Goal: Information Seeking & Learning: Find contact information

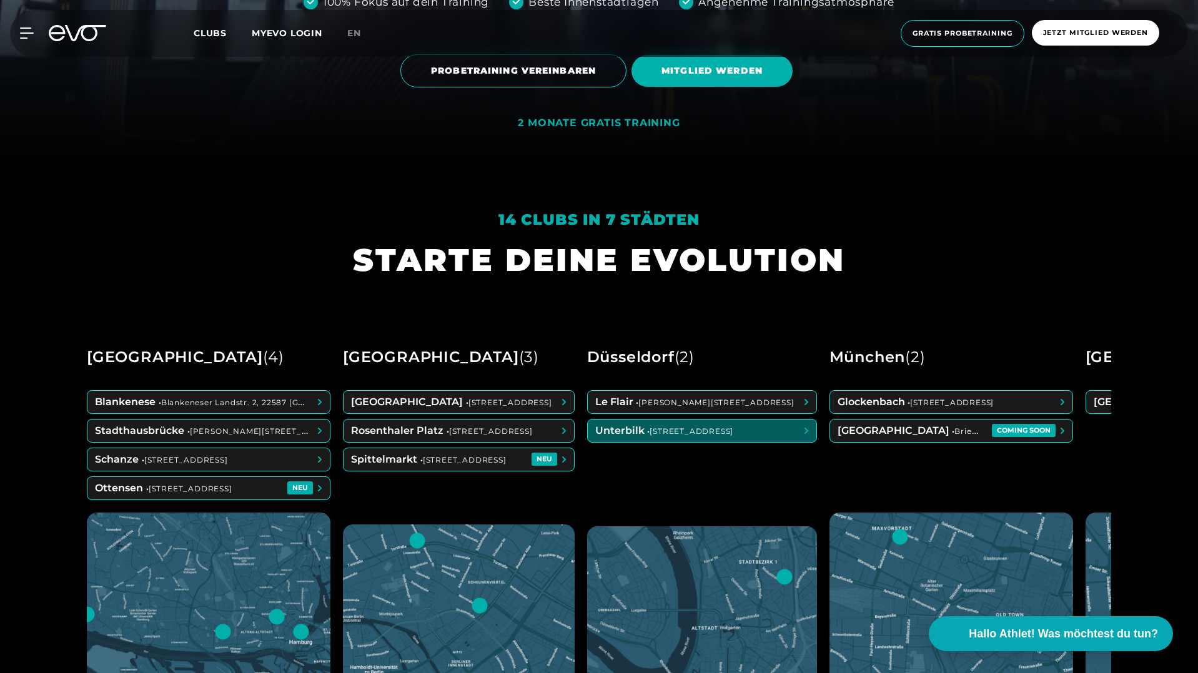
click at [660, 430] on span at bounding box center [702, 431] width 229 height 22
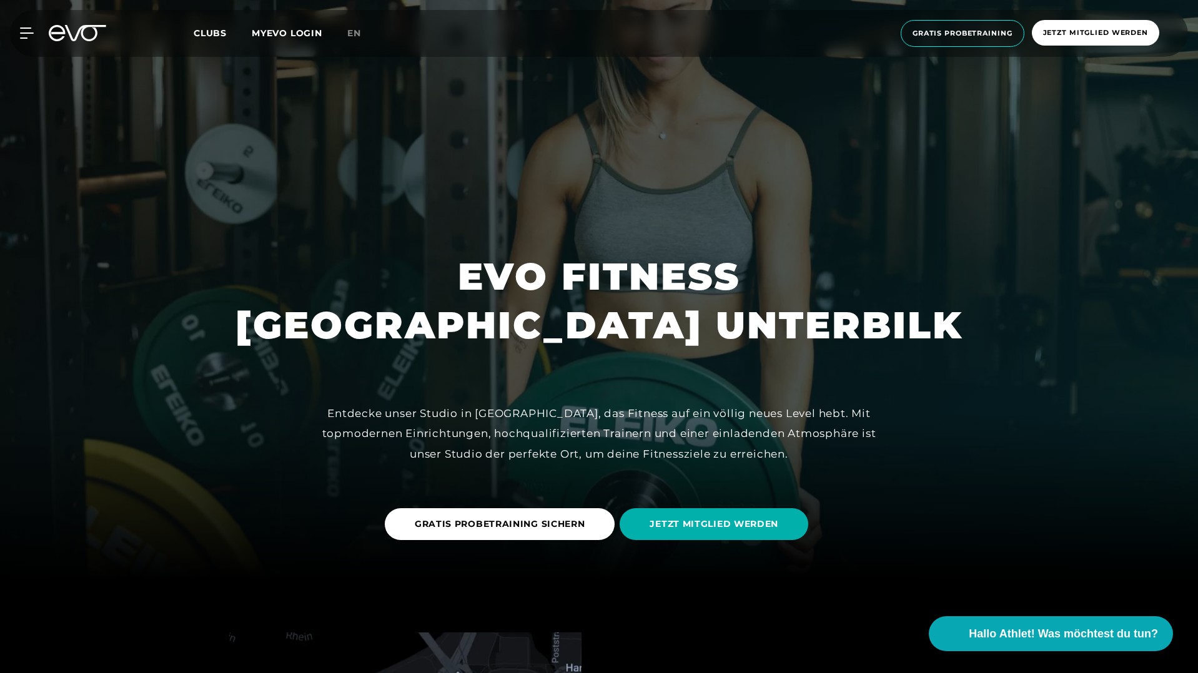
scroll to position [98, 0]
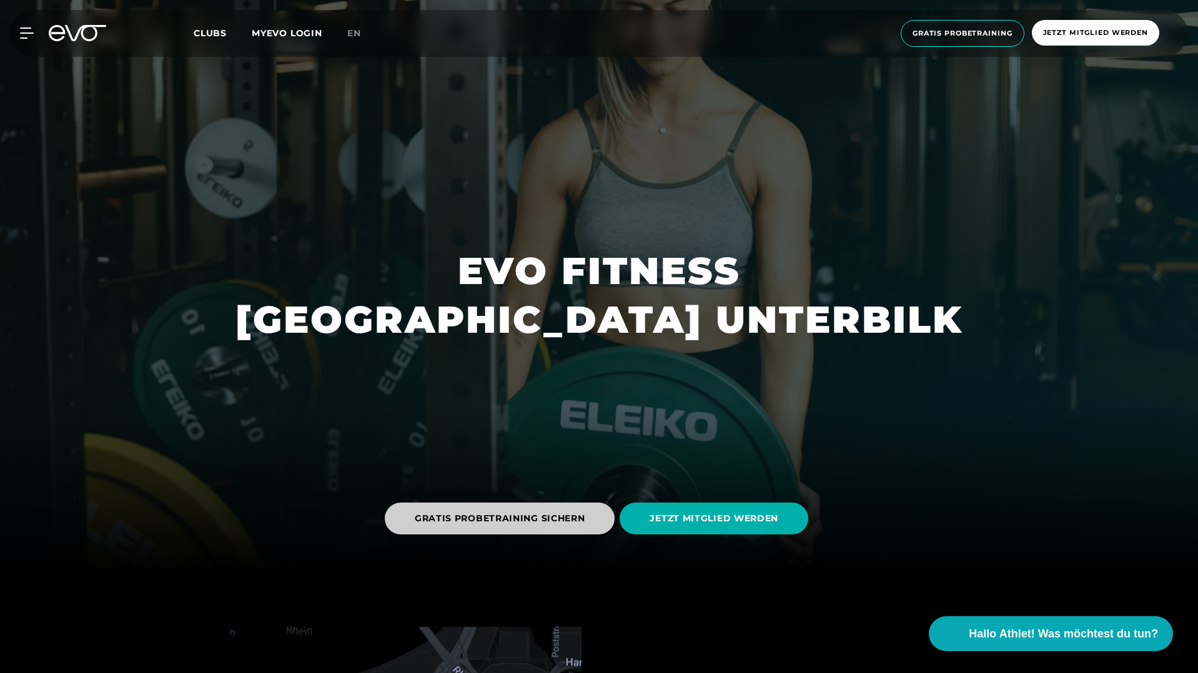
click at [566, 511] on span "GRATIS PROBETRAINING SICHERN" at bounding box center [500, 519] width 230 height 32
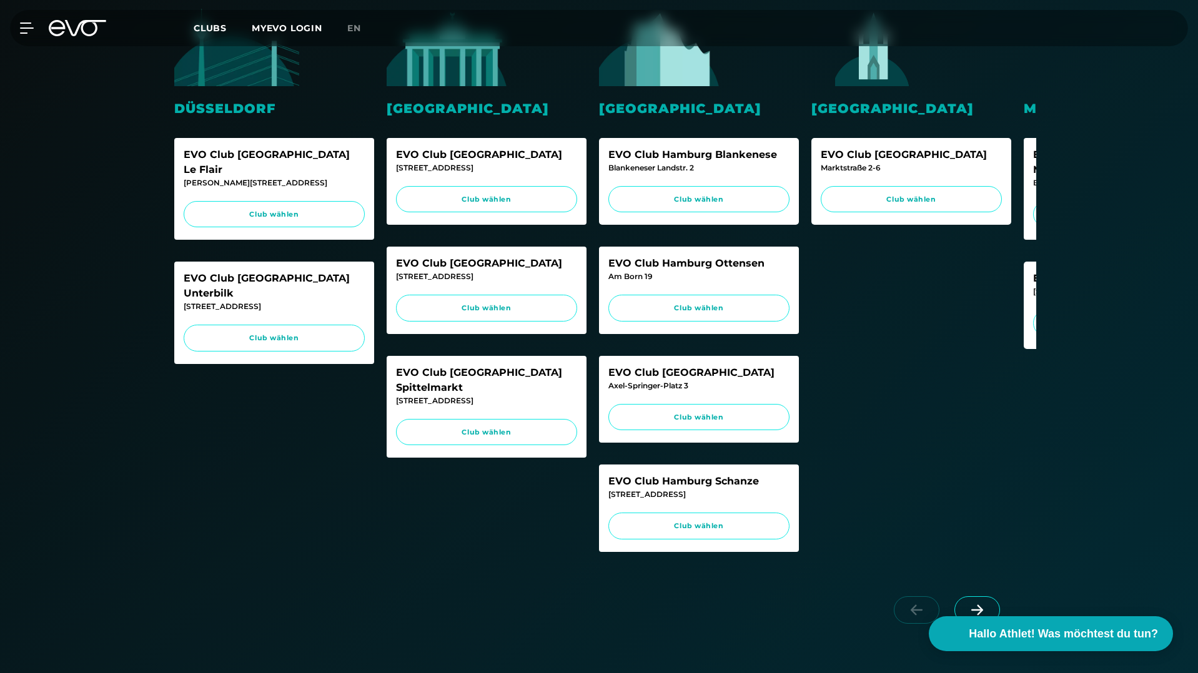
scroll to position [365, 0]
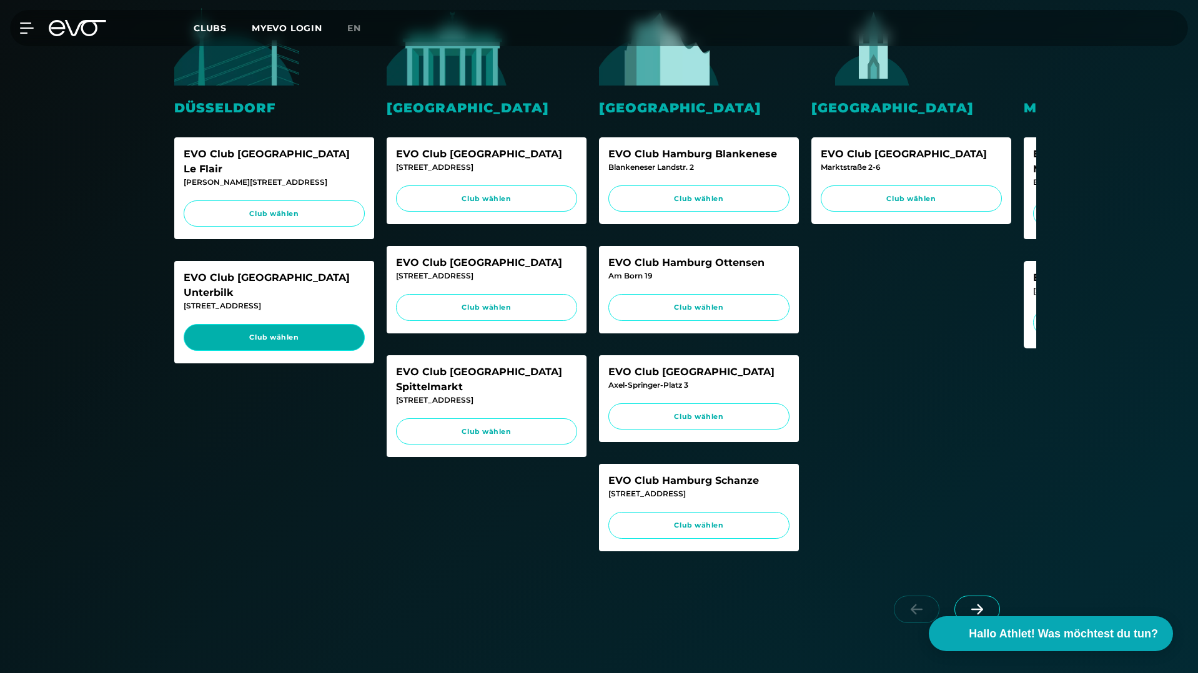
click at [316, 324] on link "Club wählen" at bounding box center [274, 337] width 181 height 27
click at [683, 154] on div "EVO Club Hamburg Blankenese" at bounding box center [698, 154] width 181 height 15
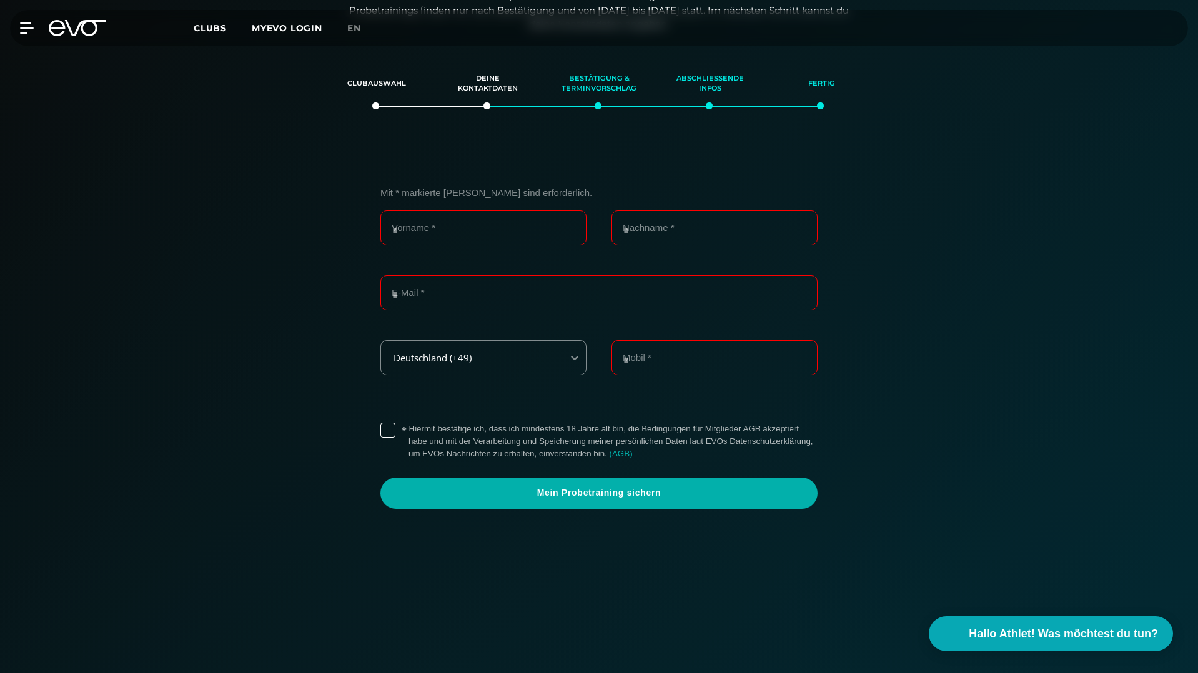
scroll to position [214, 0]
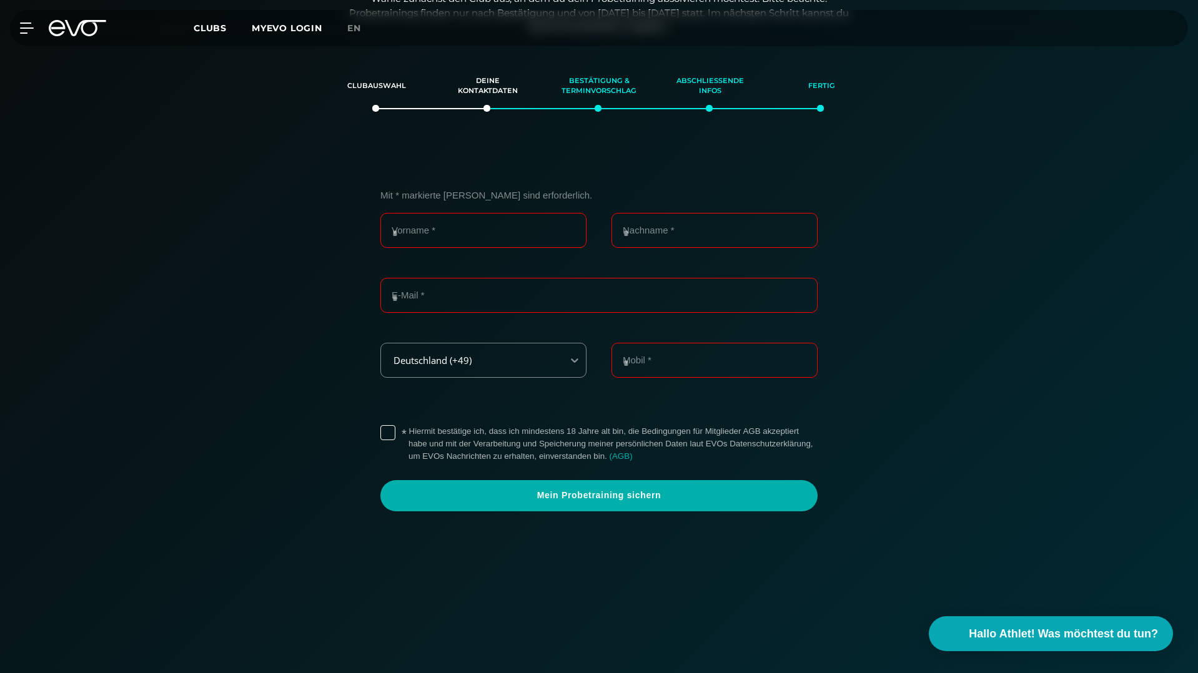
click at [226, 22] on span "Clubs" at bounding box center [210, 27] width 33 height 11
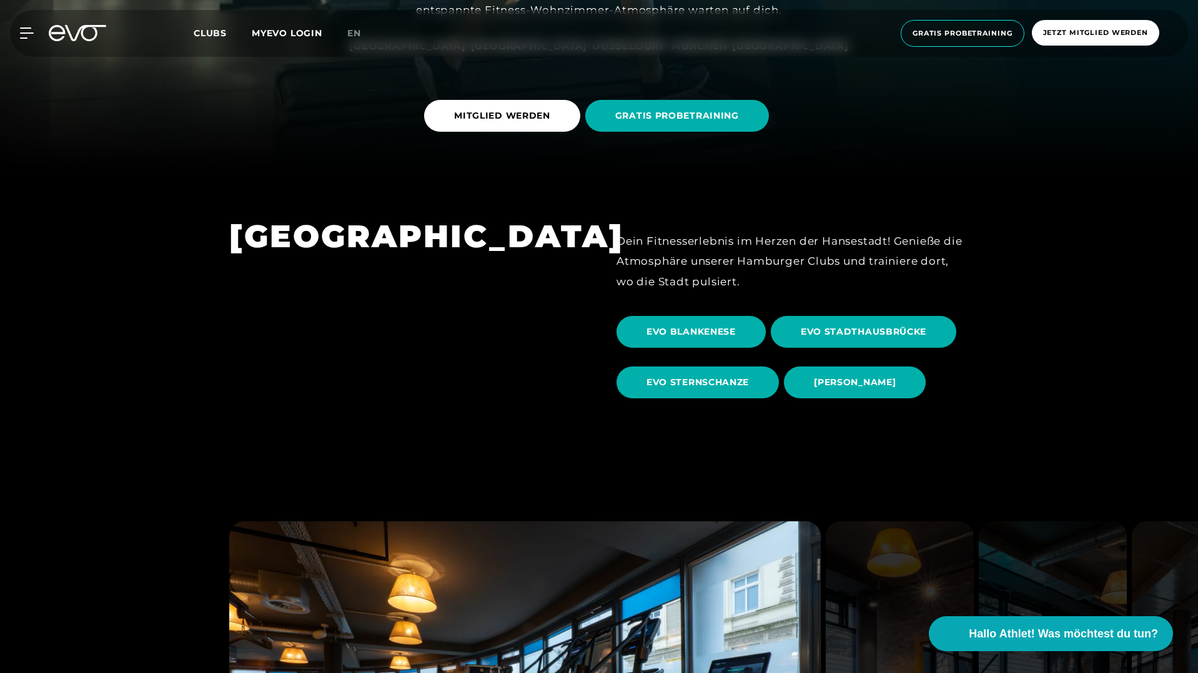
scroll to position [600, 0]
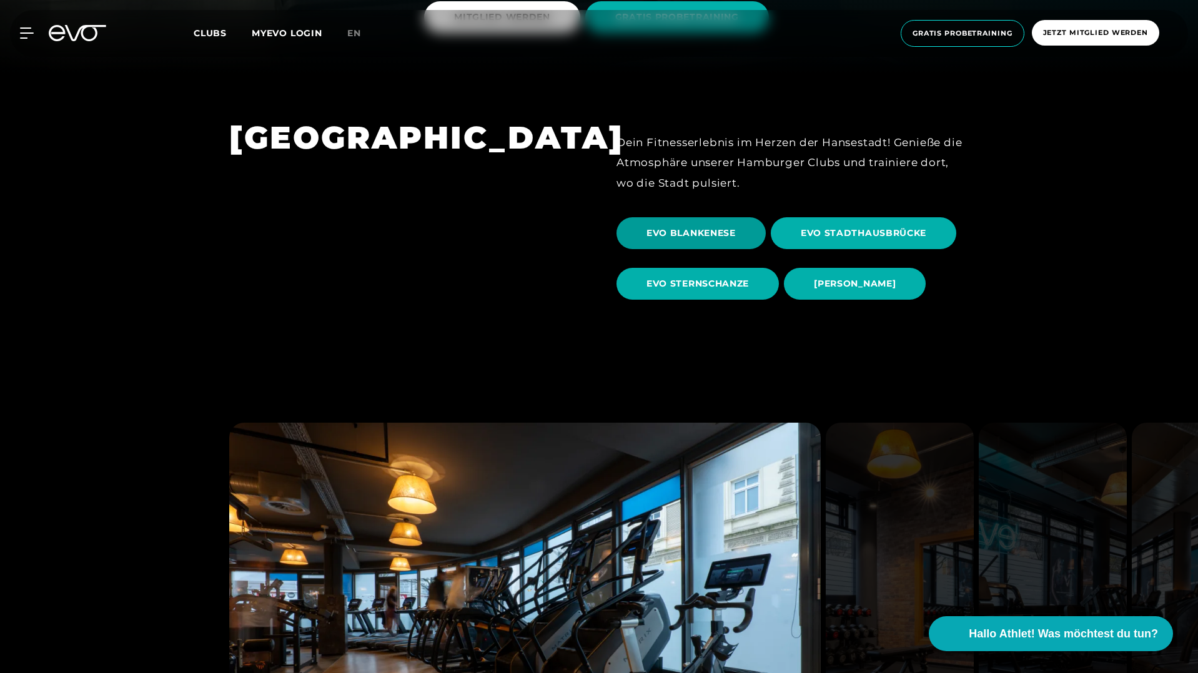
click at [706, 224] on span "EVO BLANKENESE" at bounding box center [690, 233] width 149 height 32
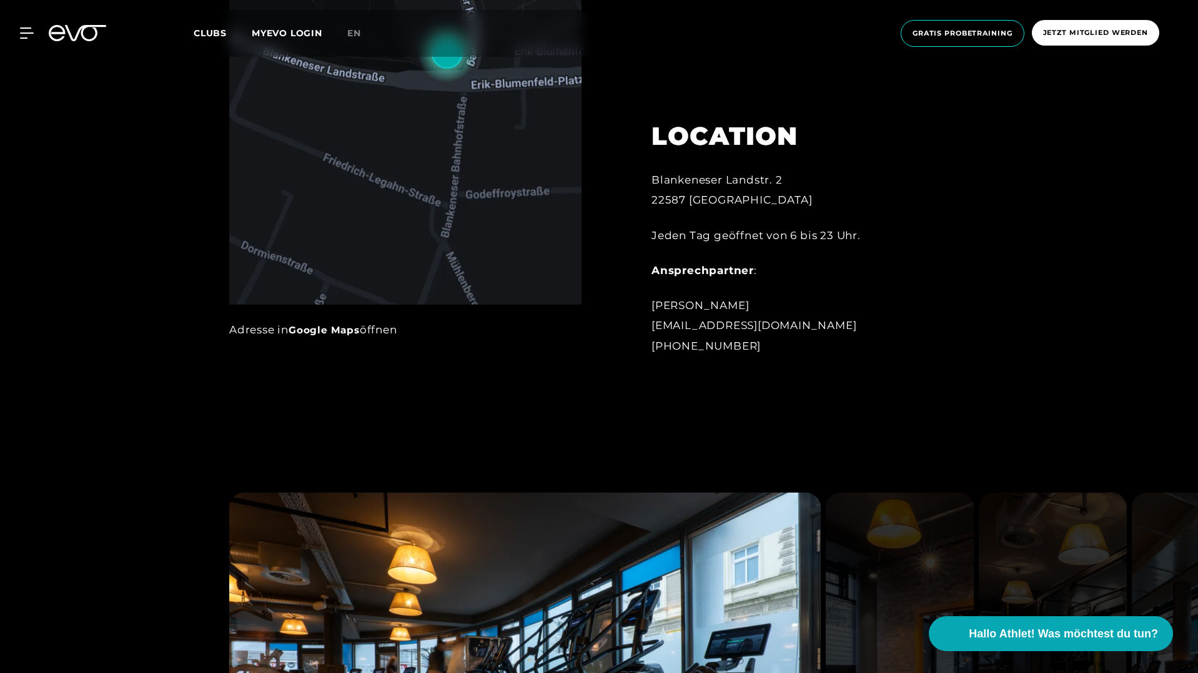
scroll to position [954, 0]
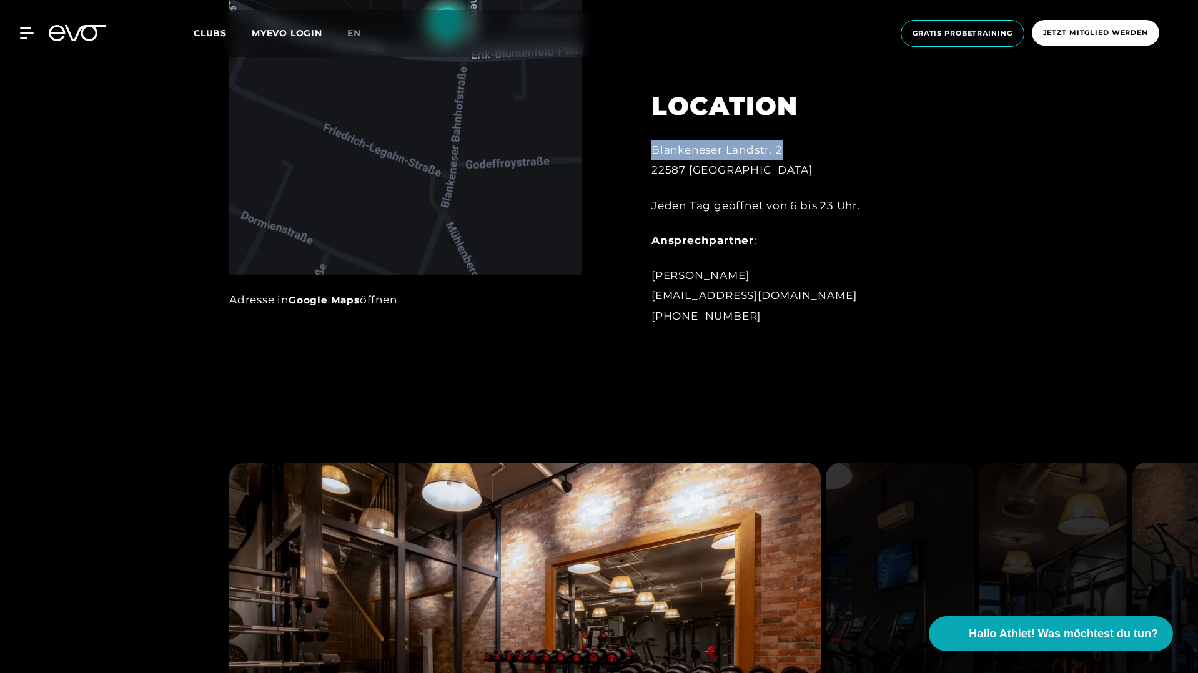
drag, startPoint x: 653, startPoint y: 152, endPoint x: 866, endPoint y: 152, distance: 212.3
click at [866, 152] on div "Blankeneser Landstr. 2 22587 [GEOGRAPHIC_DATA]" at bounding box center [788, 160] width 275 height 41
copy div "Blankeneser Landstr. 2"
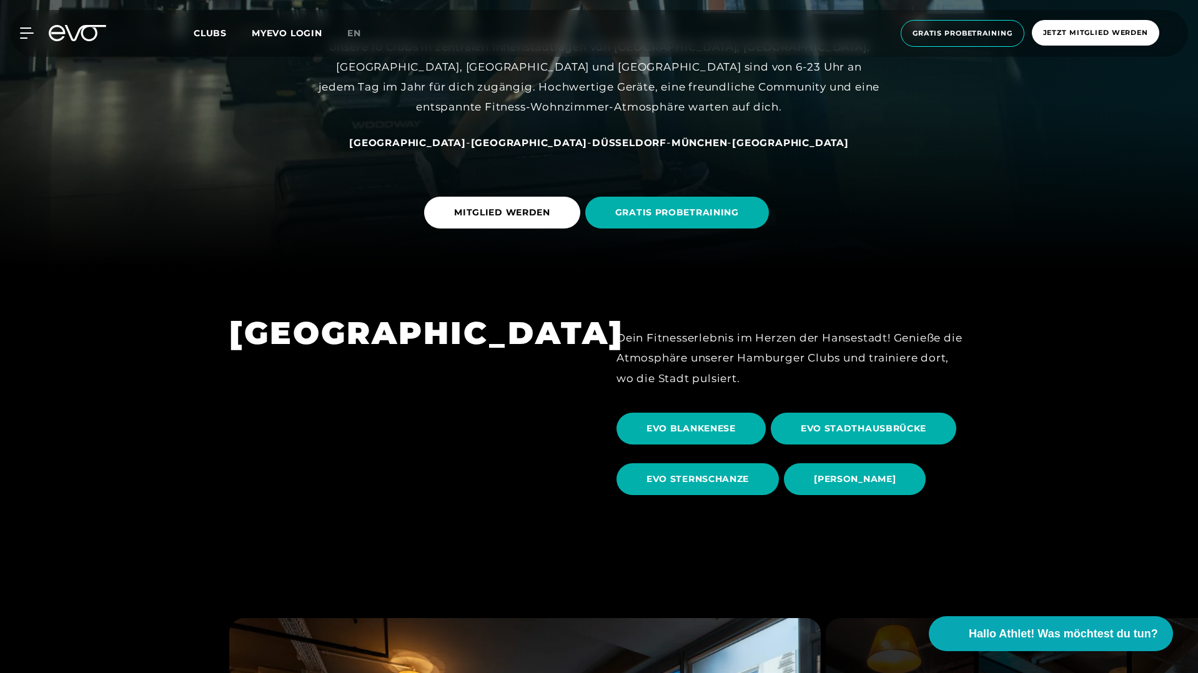
scroll to position [407, 0]
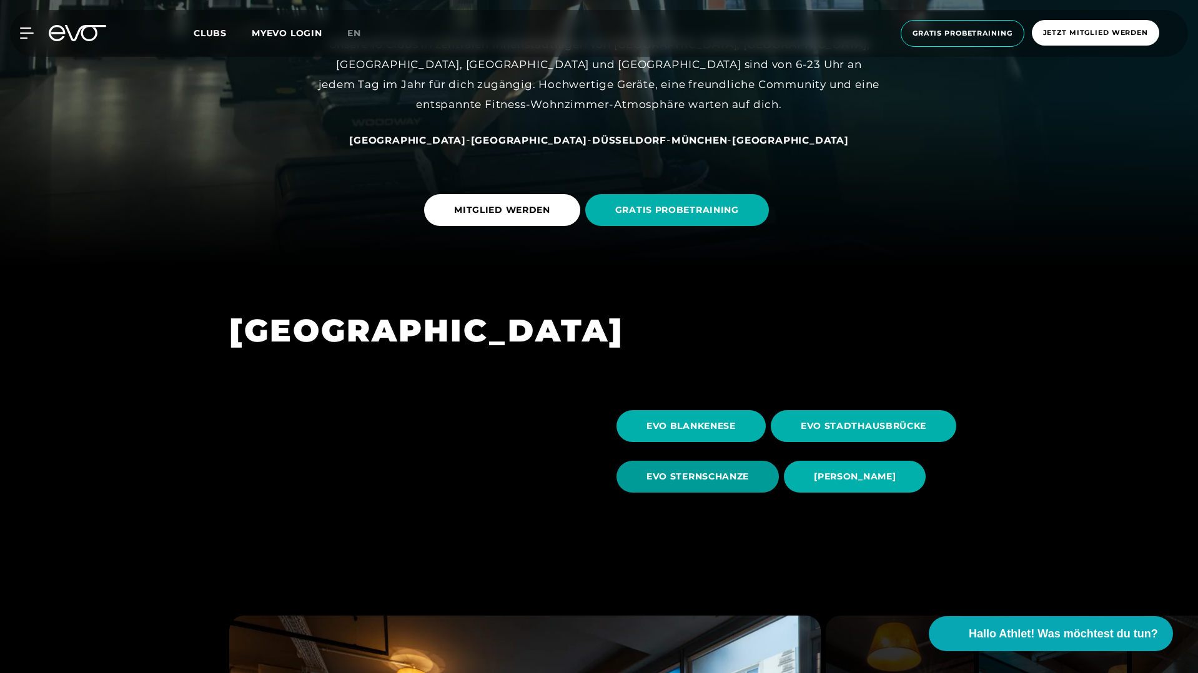
click at [736, 481] on span "EVO STERNSCHANZE" at bounding box center [697, 476] width 102 height 13
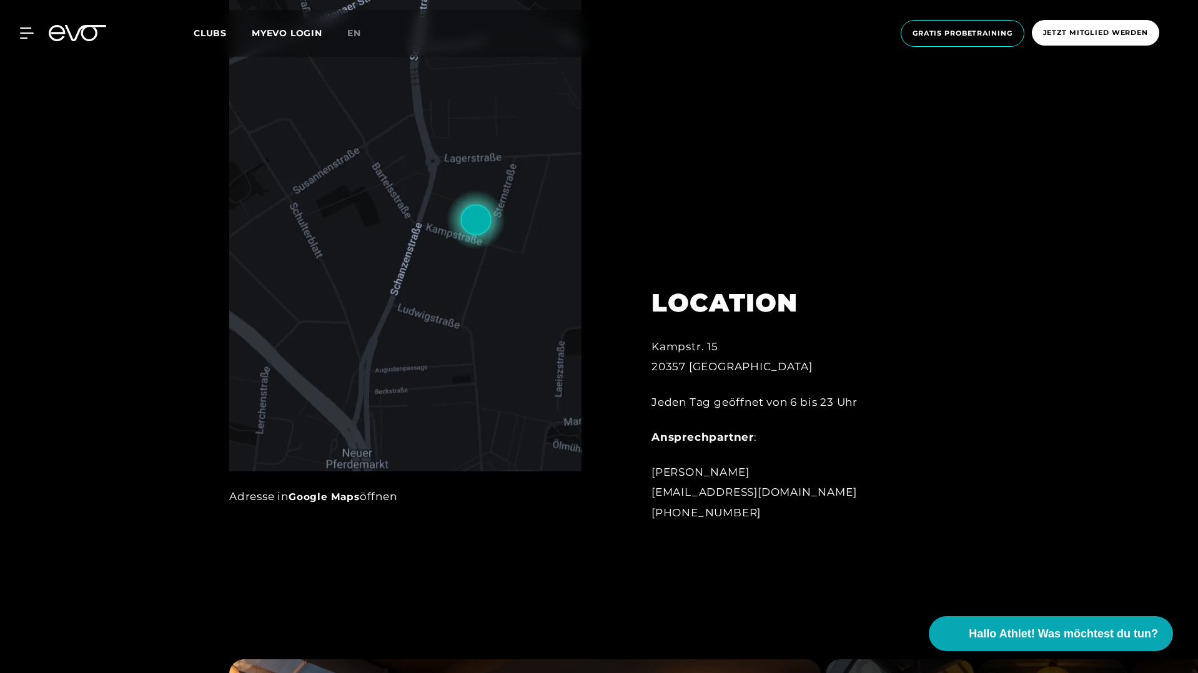
scroll to position [788, 0]
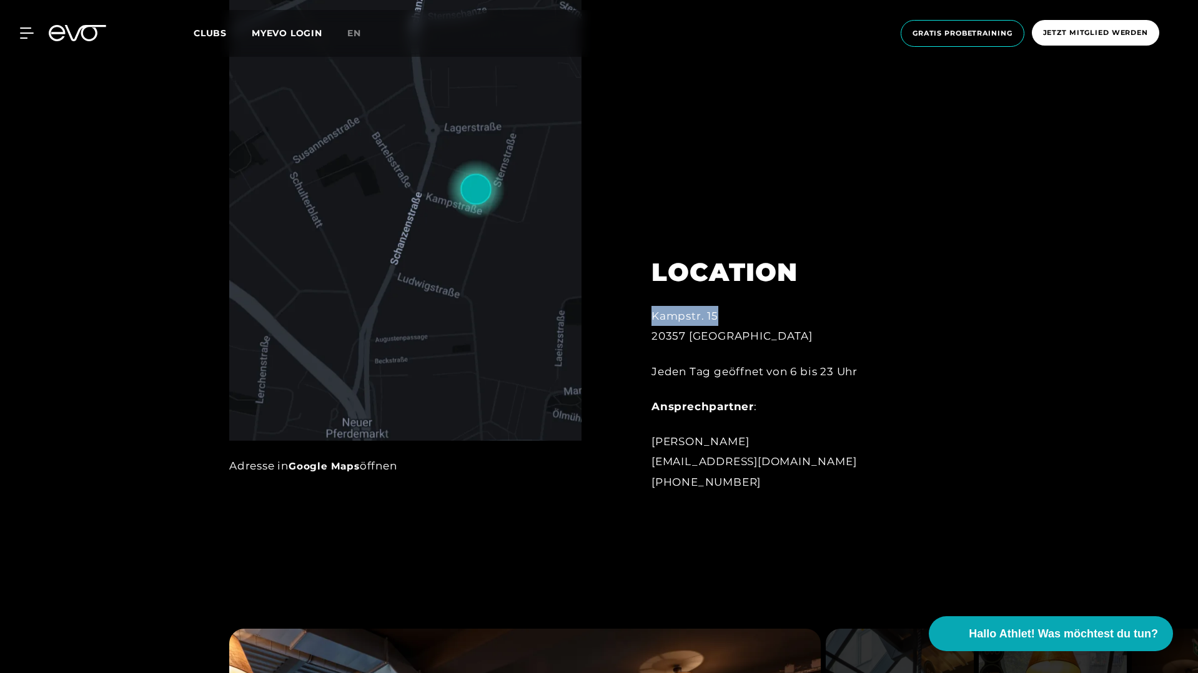
drag, startPoint x: 652, startPoint y: 318, endPoint x: 783, endPoint y: 318, distance: 131.2
click at [783, 318] on div "Kampstr. 15 20357 [GEOGRAPHIC_DATA]" at bounding box center [788, 326] width 275 height 41
copy div "Kampstr. 15"
drag, startPoint x: 749, startPoint y: 480, endPoint x: 645, endPoint y: 488, distance: 104.7
click at [645, 488] on div "LOCATION [GEOGRAPHIC_DATA]. 15 20357 Hamburg Jeden Tag geöffnet von 6 bis 23 Uh…" at bounding box center [789, 366] width 310 height 281
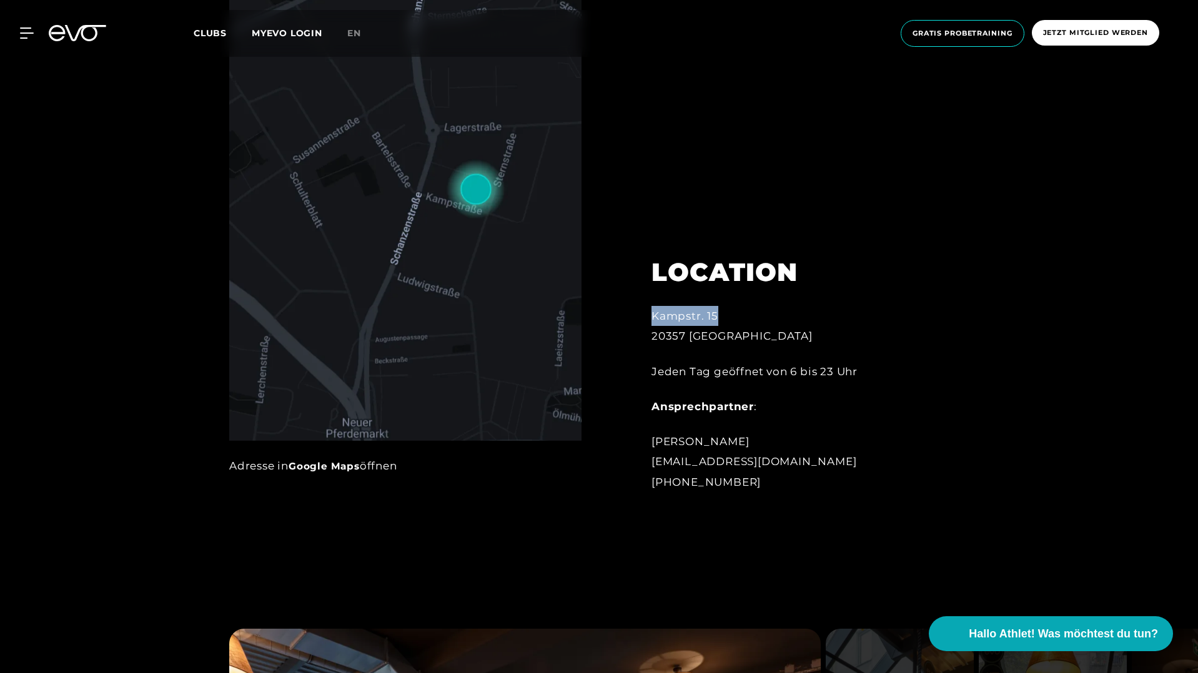
copy div "[PHONE_NUMBER]"
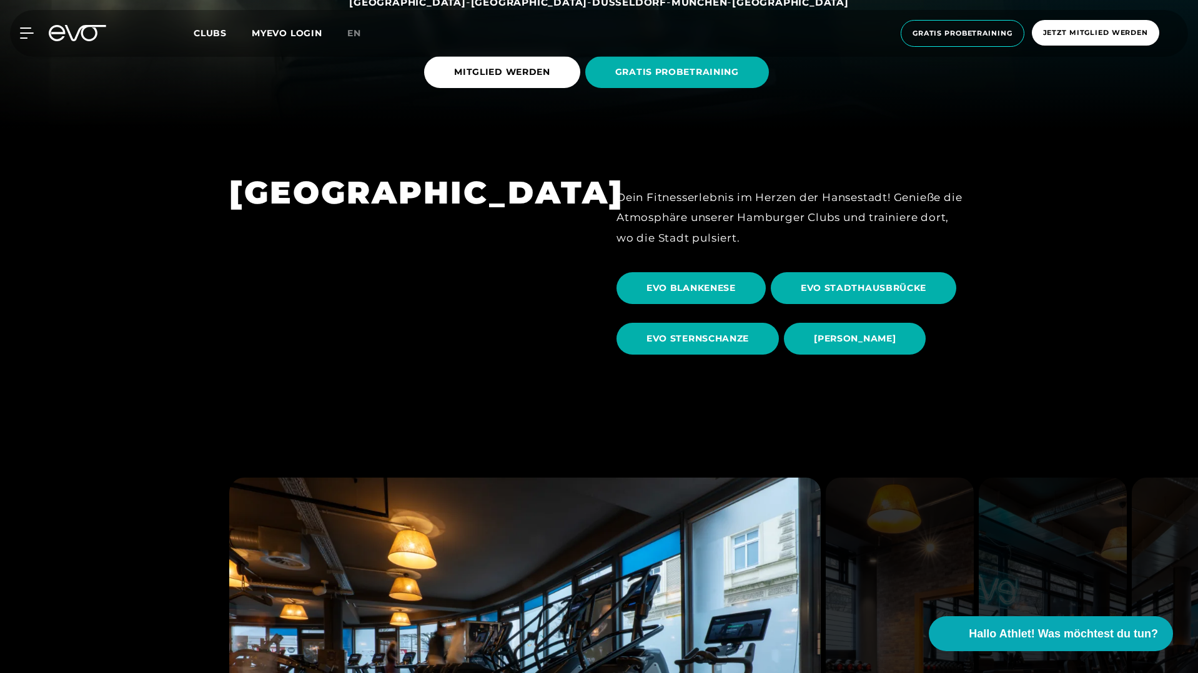
scroll to position [547, 0]
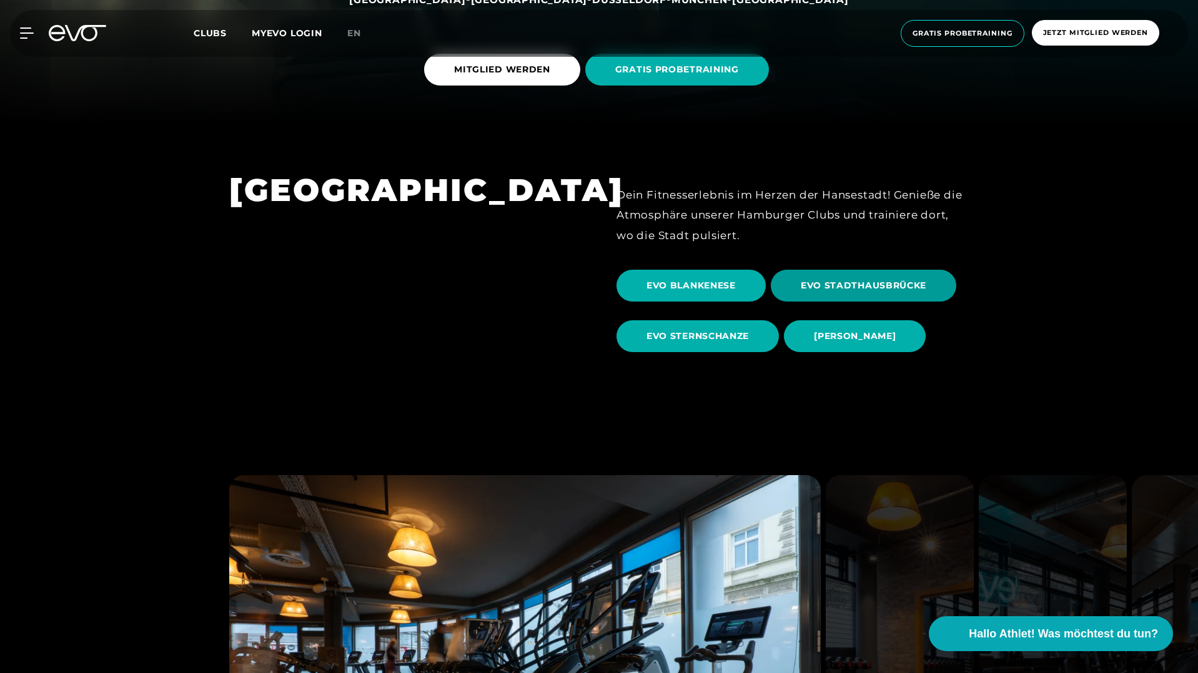
click at [844, 296] on span "EVO STADTHAUSBRÜCKE" at bounding box center [863, 286] width 185 height 32
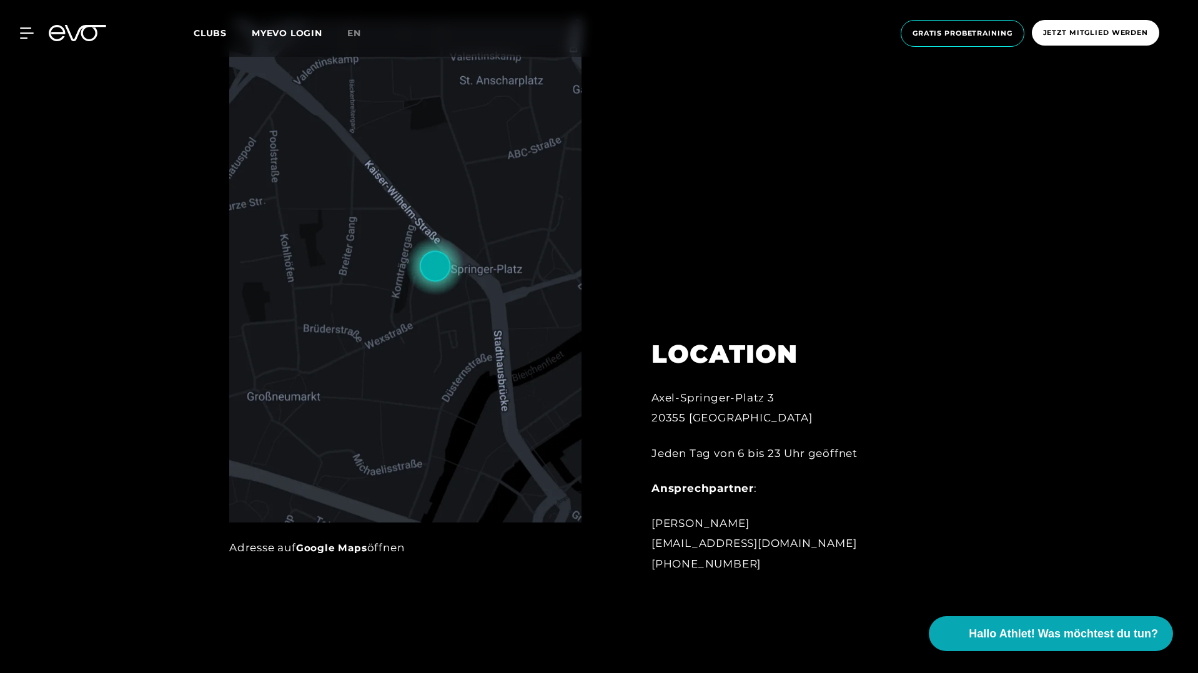
scroll to position [706, 0]
drag, startPoint x: 651, startPoint y: 397, endPoint x: 820, endPoint y: 398, distance: 168.6
click at [820, 398] on div "[PERSON_NAME]-Platz 3 20355 [GEOGRAPHIC_DATA]" at bounding box center [788, 407] width 275 height 41
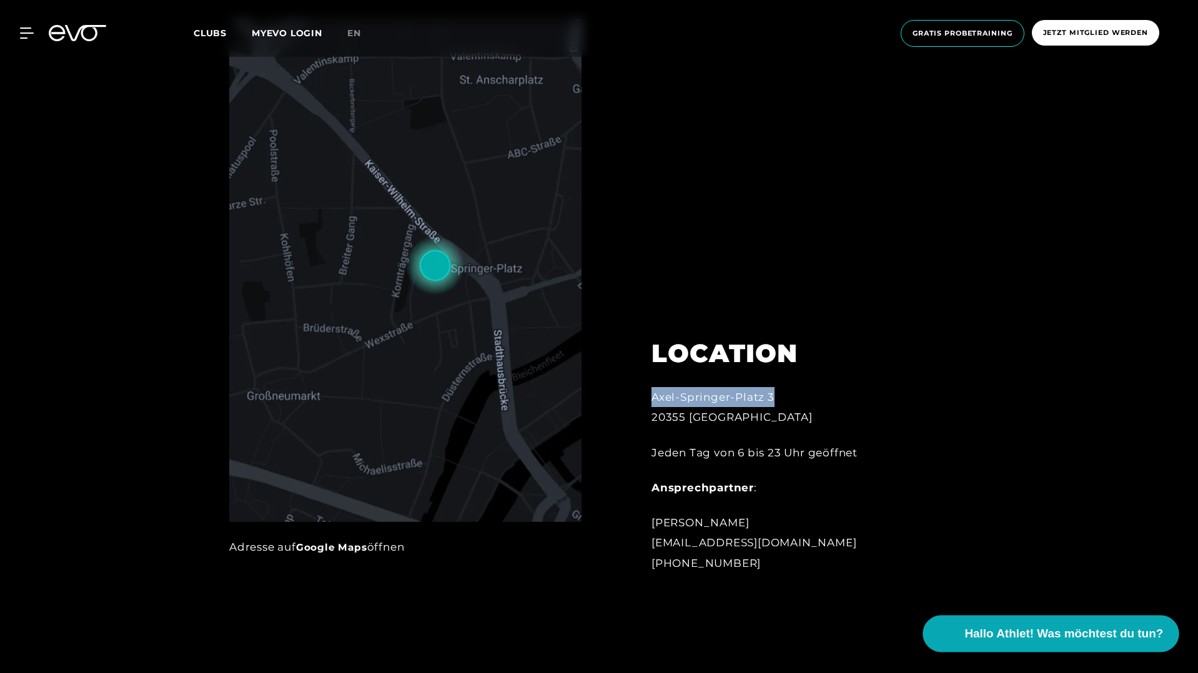
copy div "Axel-Springer-Platz 3"
drag, startPoint x: 653, startPoint y: 542, endPoint x: 897, endPoint y: 542, distance: 243.6
click at [897, 542] on div "[PERSON_NAME] [EMAIL_ADDRESS][DOMAIN_NAME] [PHONE_NUMBER]" at bounding box center [788, 543] width 275 height 61
copy div "[EMAIL_ADDRESS][DOMAIN_NAME]"
drag, startPoint x: 652, startPoint y: 564, endPoint x: 914, endPoint y: 665, distance: 280.9
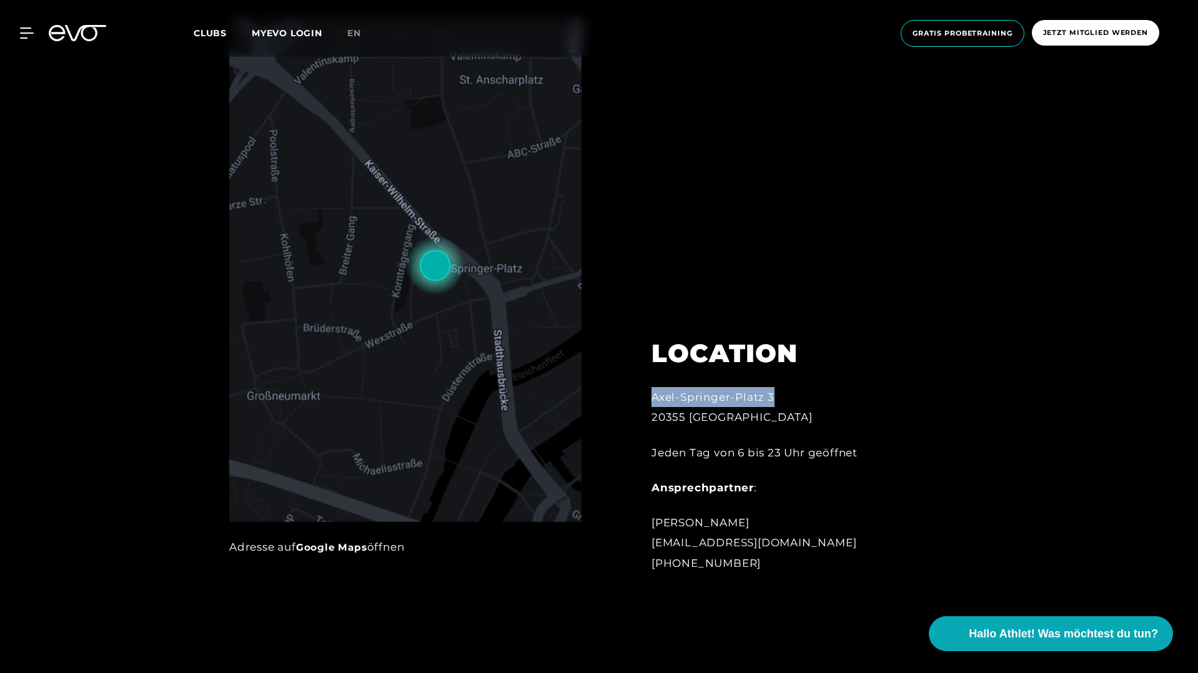
click at [775, 568] on div "[PERSON_NAME] [EMAIL_ADDRESS][DOMAIN_NAME] [PHONE_NUMBER]" at bounding box center [788, 543] width 275 height 61
copy div "[PHONE_NUMBER]"
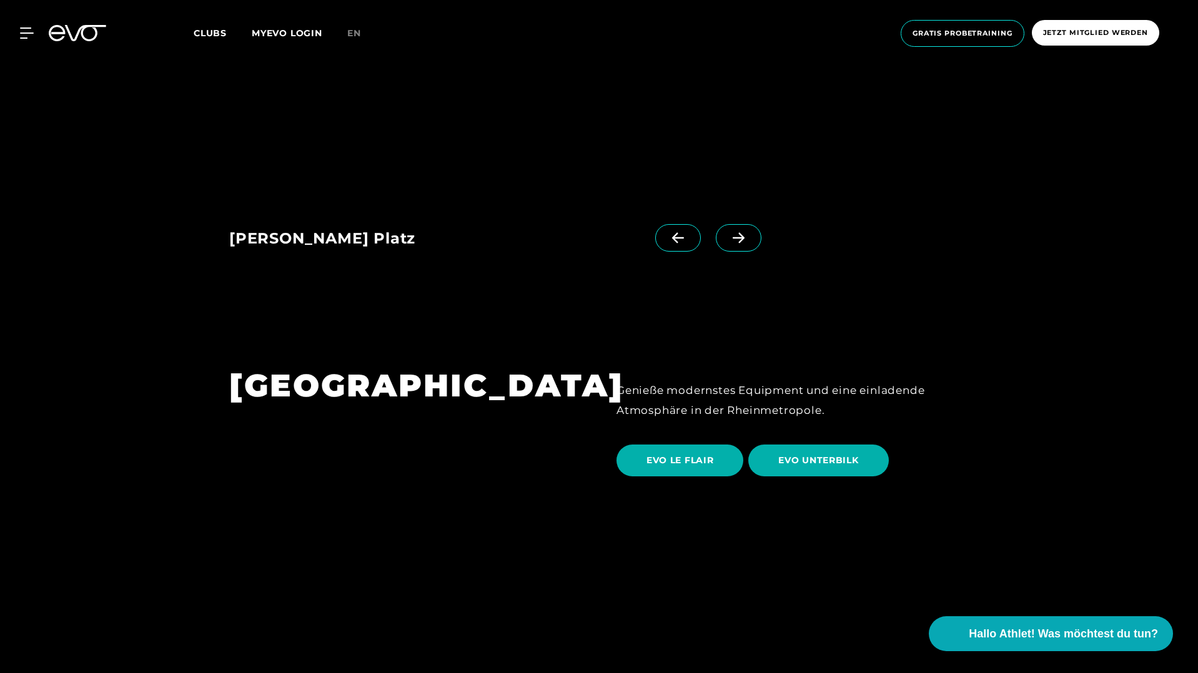
scroll to position [2125, 0]
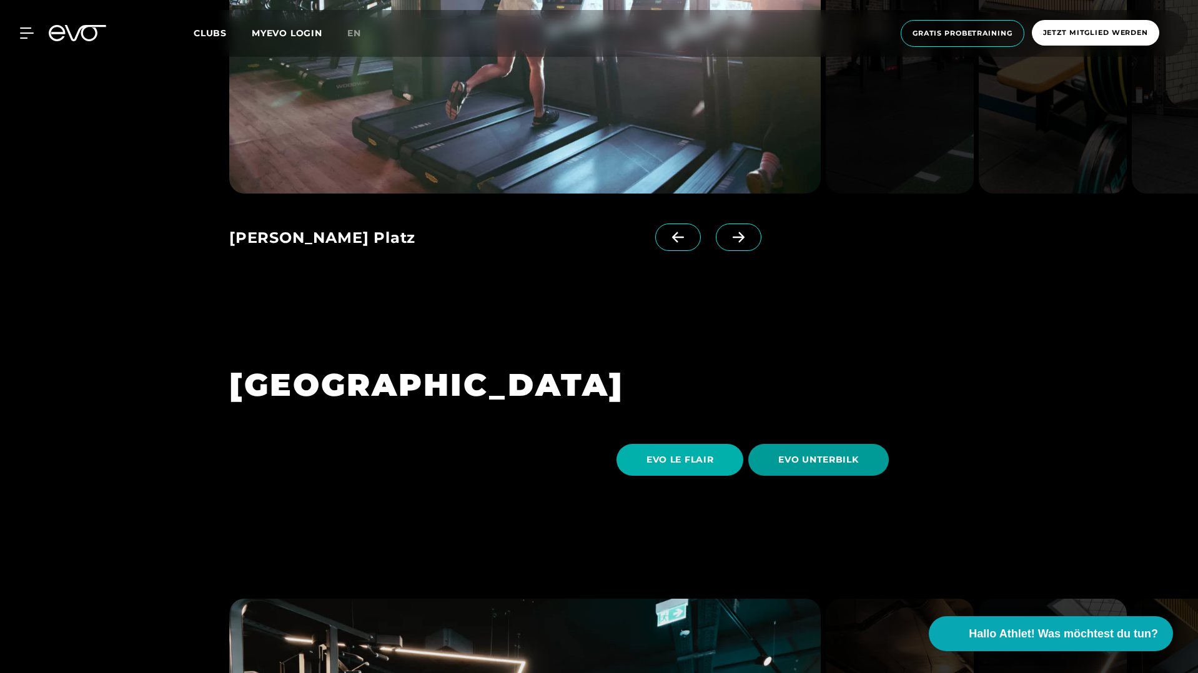
click at [828, 444] on span "EVO UNTERBILK" at bounding box center [818, 460] width 140 height 32
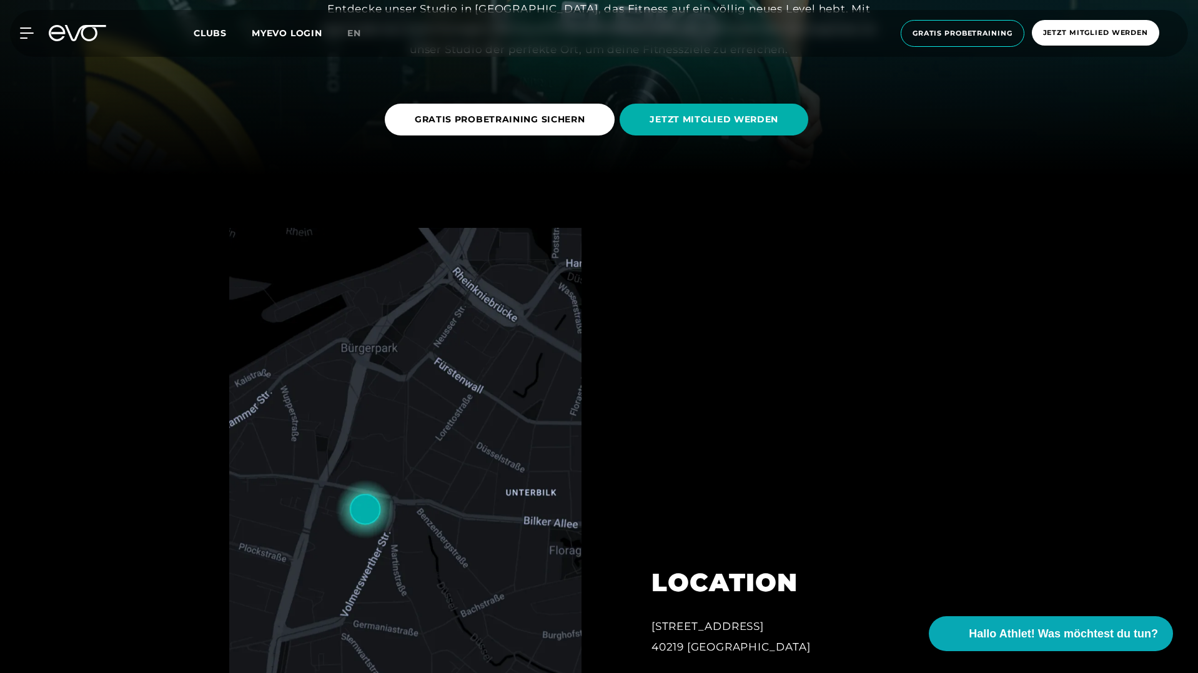
scroll to position [578, 0]
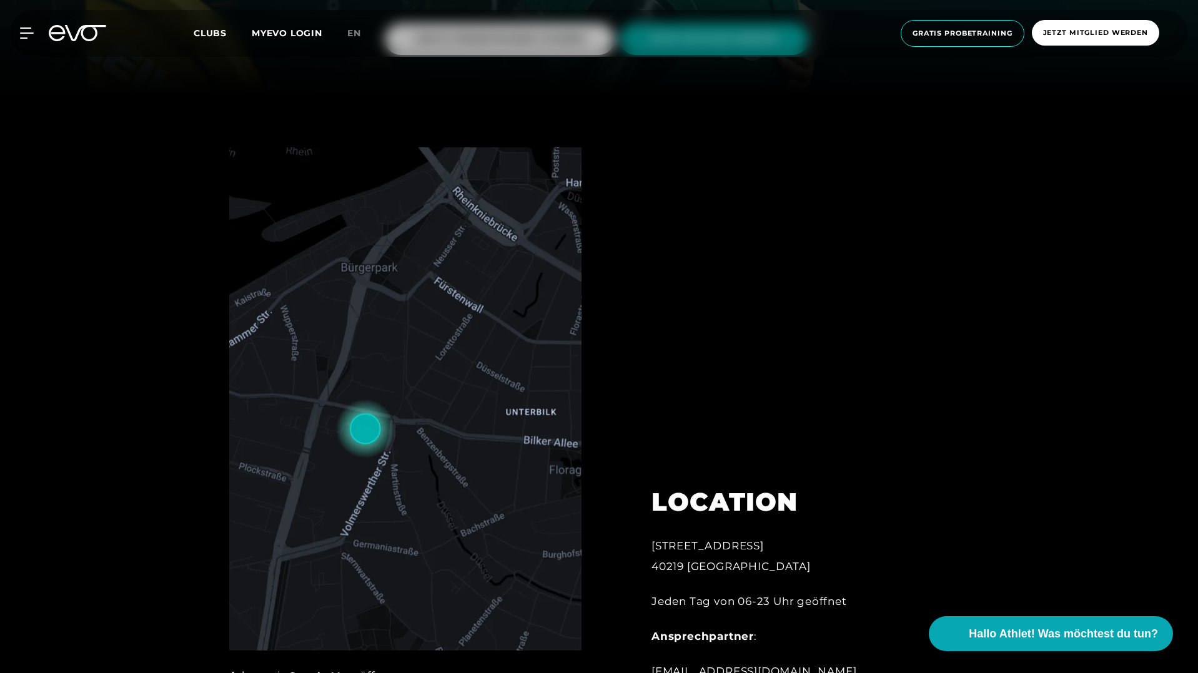
click at [725, 526] on div "LOCATION [STREET_ADDRESS] Jeden Tag von 06-23 Uhr geöffnet Ansprechpartner : [E…" at bounding box center [789, 586] width 310 height 261
drag, startPoint x: 664, startPoint y: 547, endPoint x: 818, endPoint y: 543, distance: 153.7
click at [816, 558] on div "[STREET_ADDRESS]" at bounding box center [788, 556] width 275 height 41
click at [759, 566] on div "[STREET_ADDRESS]" at bounding box center [788, 556] width 275 height 41
drag, startPoint x: 653, startPoint y: 545, endPoint x: 786, endPoint y: 545, distance: 132.4
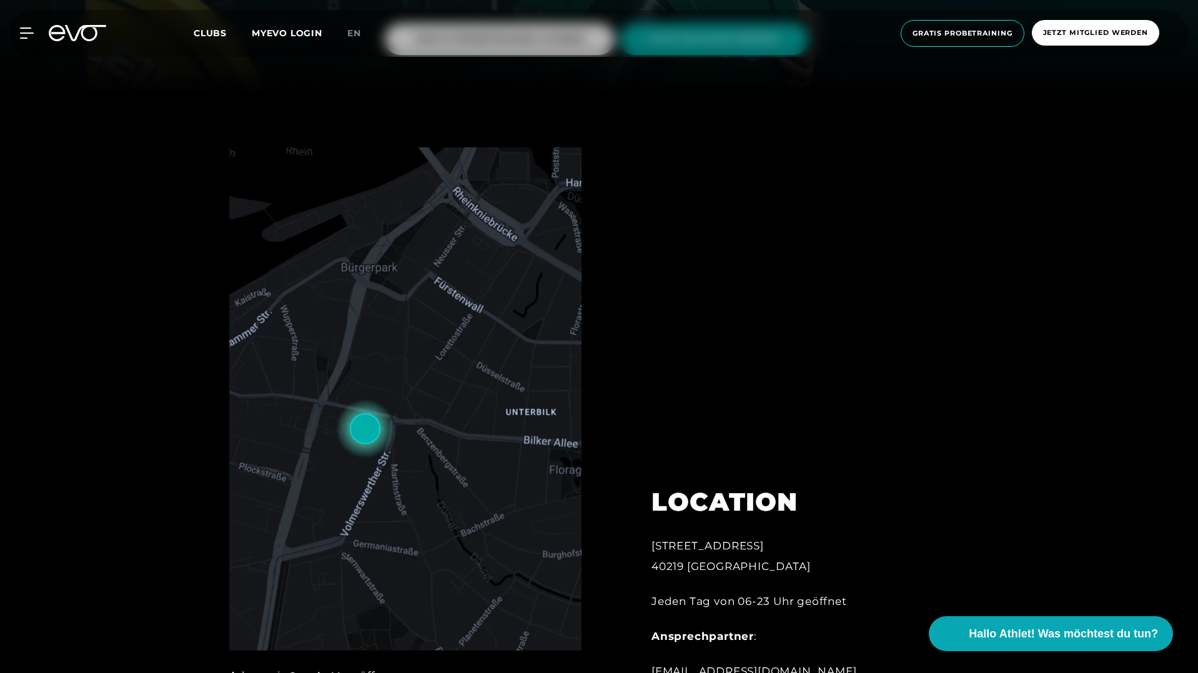
click at [786, 545] on div "[STREET_ADDRESS]" at bounding box center [788, 556] width 275 height 41
copy div "[STREET_ADDRESS]"
drag, startPoint x: 651, startPoint y: 570, endPoint x: 773, endPoint y: 553, distance: 122.9
click at [769, 570] on div "[STREET_ADDRESS]" at bounding box center [788, 556] width 275 height 41
copy div "40219 [GEOGRAPHIC_DATA]"
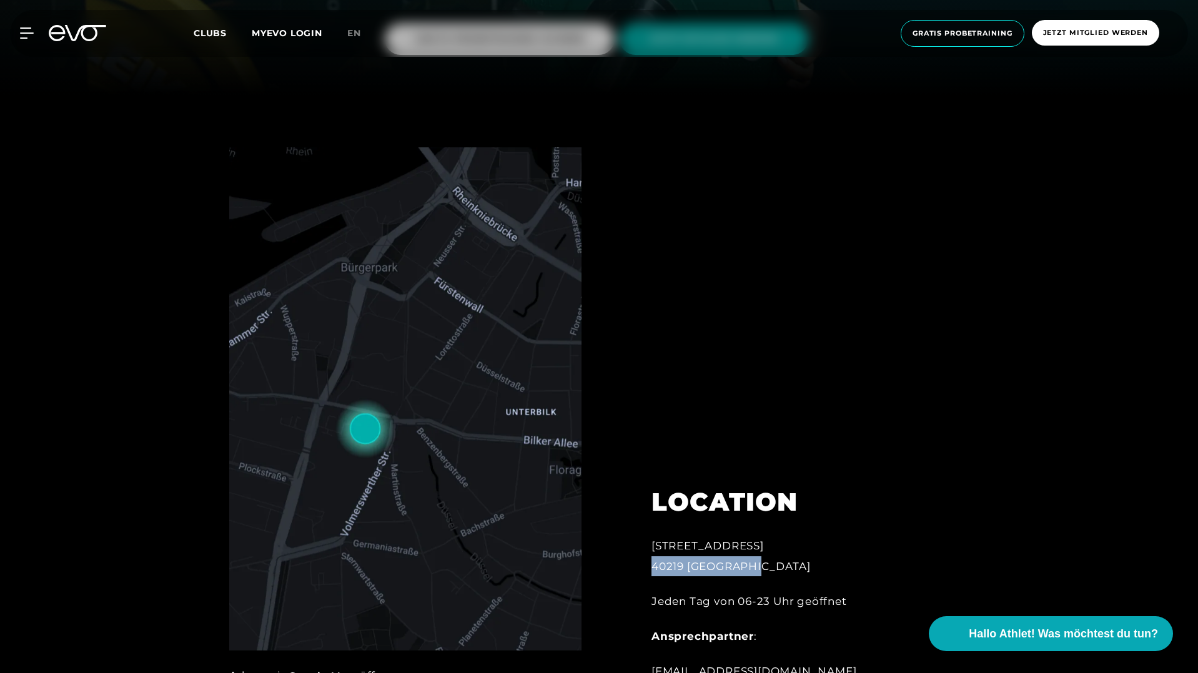
scroll to position [693, 0]
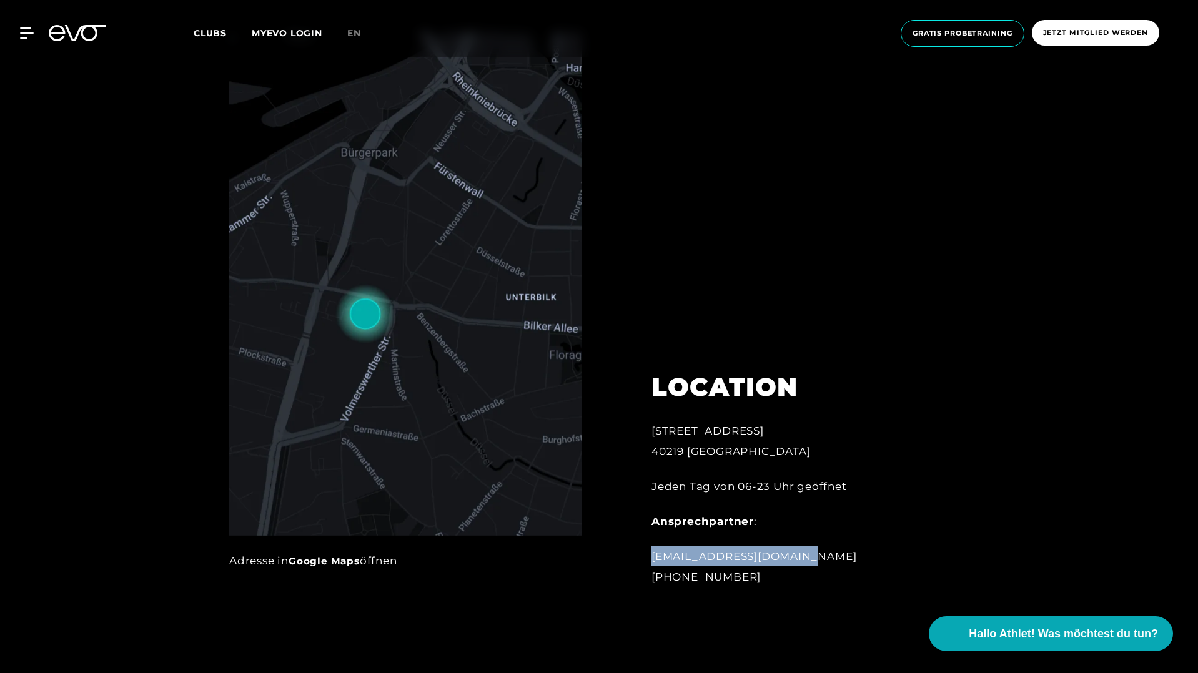
drag, startPoint x: 651, startPoint y: 560, endPoint x: 847, endPoint y: 554, distance: 195.6
click at [847, 554] on div "[EMAIL_ADDRESS][DOMAIN_NAME] [PHONE_NUMBER]" at bounding box center [788, 566] width 275 height 41
copy div "[EMAIL_ADDRESS][DOMAIN_NAME]"
drag, startPoint x: 653, startPoint y: 578, endPoint x: 761, endPoint y: 578, distance: 108.0
click at [761, 578] on div "[EMAIL_ADDRESS][DOMAIN_NAME] [PHONE_NUMBER]" at bounding box center [788, 566] width 275 height 41
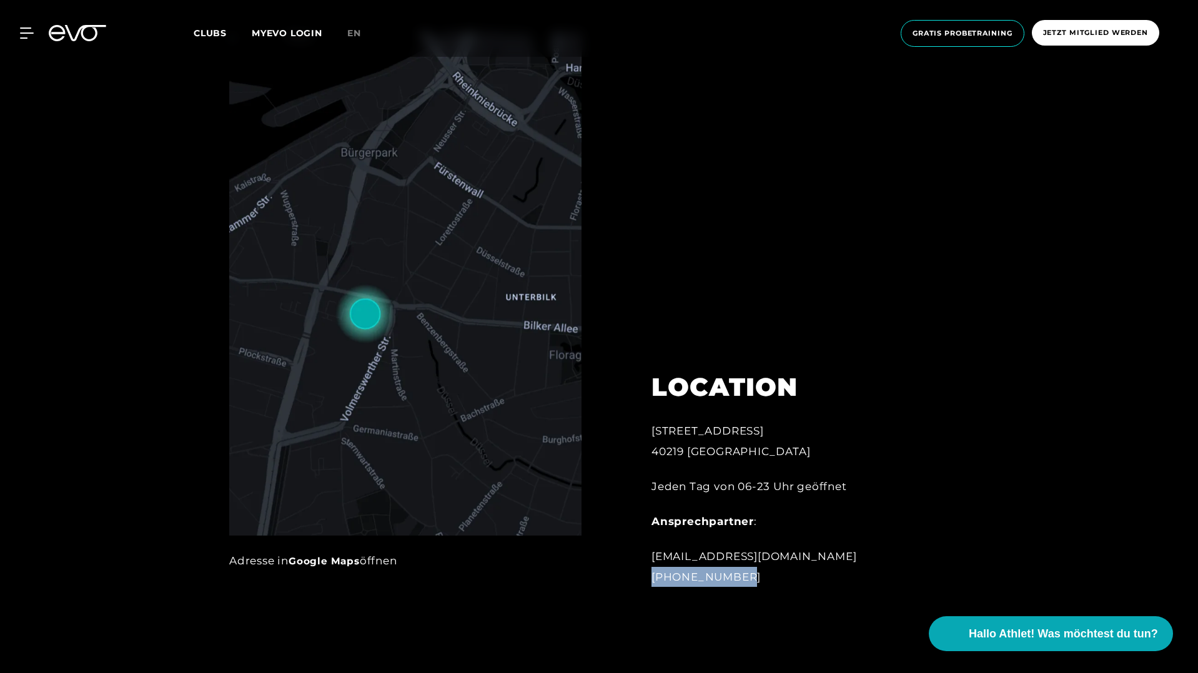
copy div "[PHONE_NUMBER]"
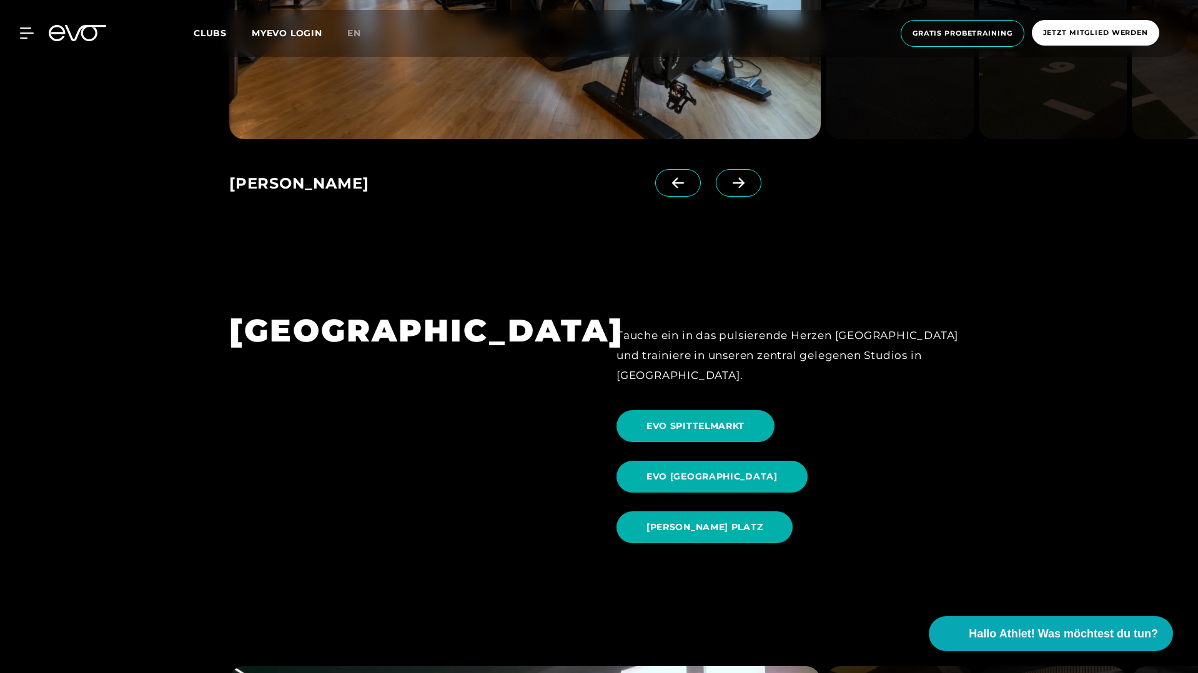
scroll to position [1268, 0]
click at [778, 470] on span "EVO [GEOGRAPHIC_DATA]" at bounding box center [711, 476] width 131 height 13
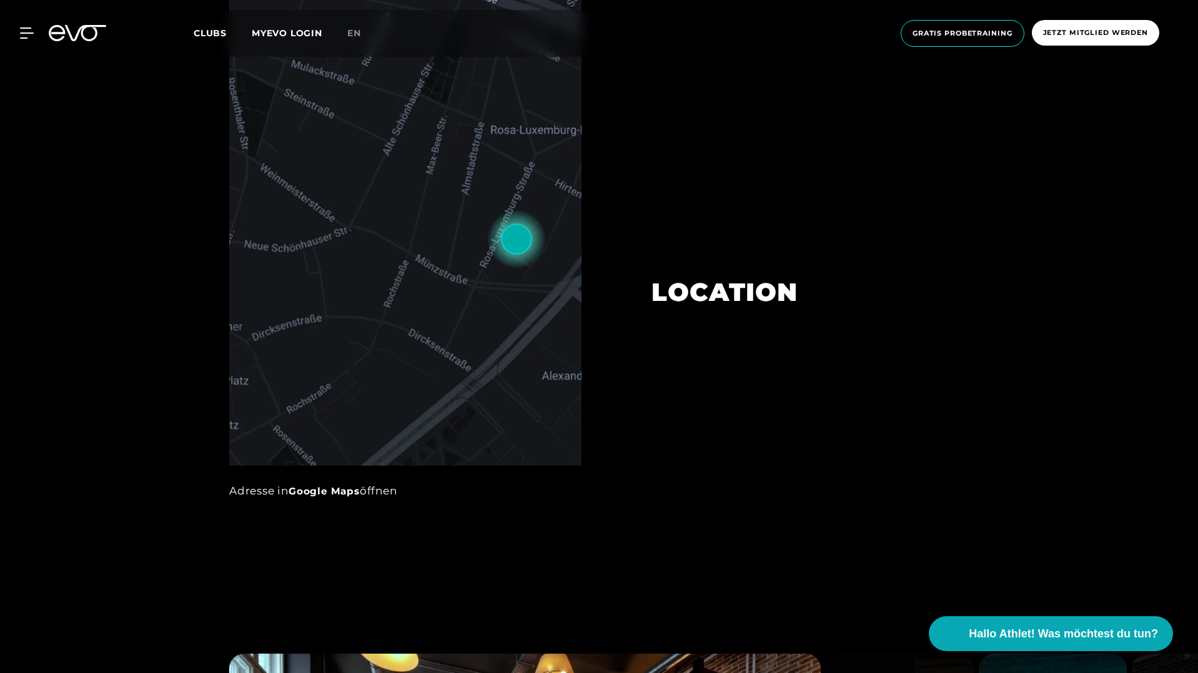
scroll to position [766, 0]
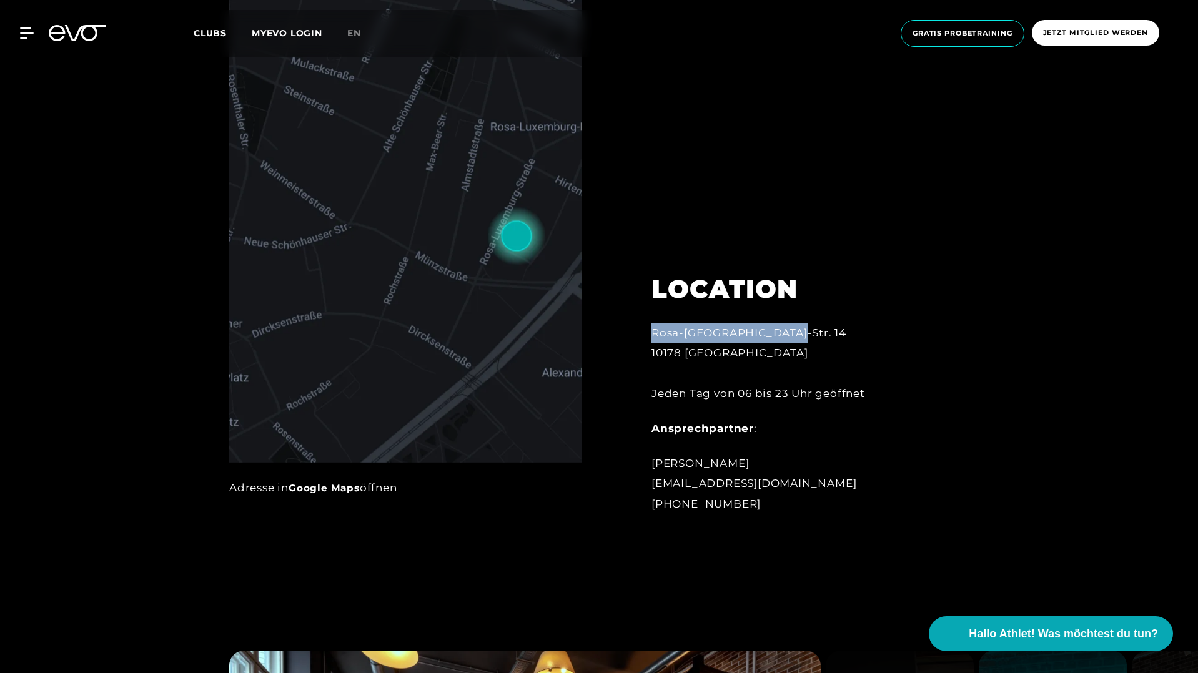
drag, startPoint x: 651, startPoint y: 333, endPoint x: 881, endPoint y: 335, distance: 229.2
click at [881, 335] on div "Rosa-[GEOGRAPHIC_DATA]-Str. 14 10178 Berlin Jeden Tag von 06 bis 23 Uhr geöffnet" at bounding box center [788, 363] width 275 height 81
drag, startPoint x: 651, startPoint y: 349, endPoint x: 768, endPoint y: 352, distance: 116.9
click at [768, 352] on div "Rosa-[GEOGRAPHIC_DATA]-Str. 14 10178 Berlin Jeden Tag von 06 bis 23 Uhr geöffnet" at bounding box center [788, 363] width 275 height 81
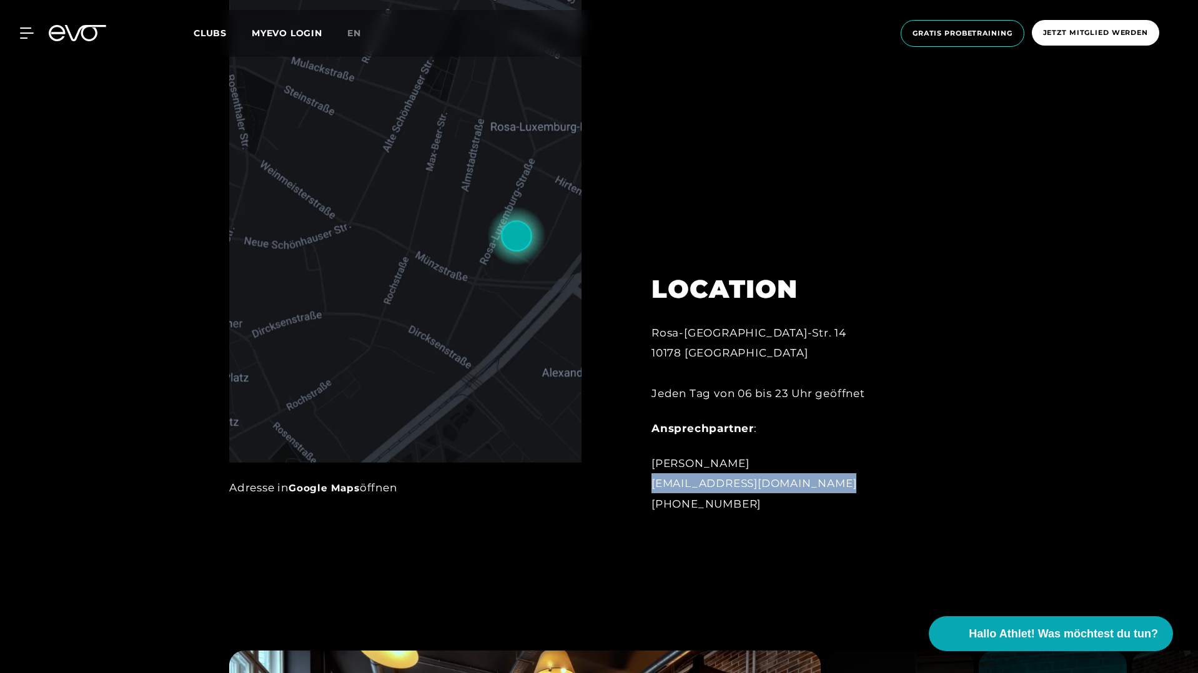
drag, startPoint x: 651, startPoint y: 484, endPoint x: 881, endPoint y: 484, distance: 229.8
click at [881, 484] on div "[PERSON_NAME] [EMAIL_ADDRESS][DOMAIN_NAME] [PHONE_NUMBER]" at bounding box center [788, 483] width 275 height 61
drag, startPoint x: 652, startPoint y: 506, endPoint x: 866, endPoint y: 507, distance: 213.6
click at [864, 507] on div "[PERSON_NAME] [EMAIL_ADDRESS][DOMAIN_NAME] [PHONE_NUMBER]" at bounding box center [788, 483] width 275 height 61
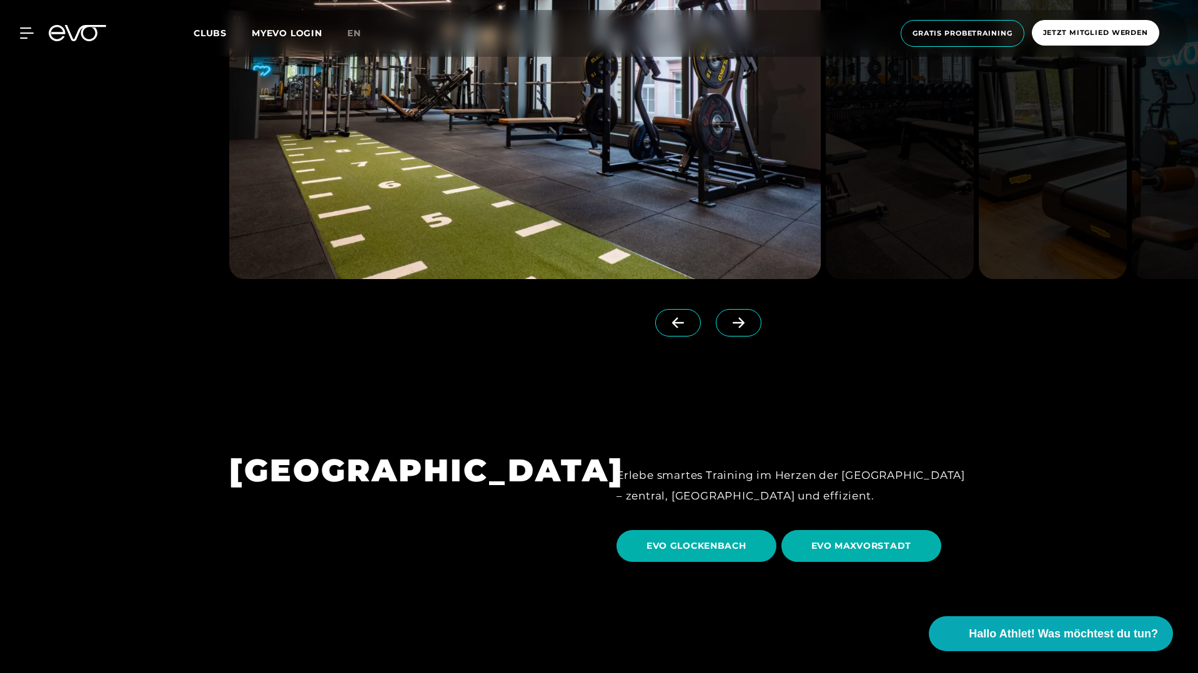
scroll to position [3705, 0]
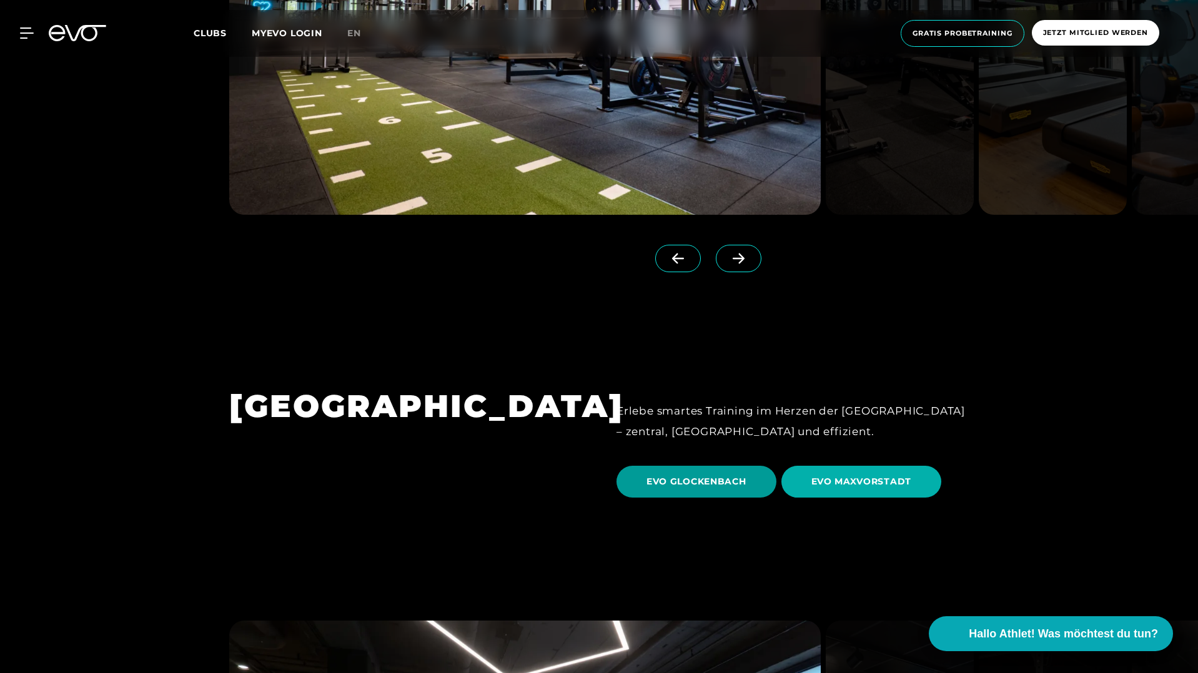
click at [717, 475] on span "EVO GLOCKENBACH" at bounding box center [696, 481] width 100 height 13
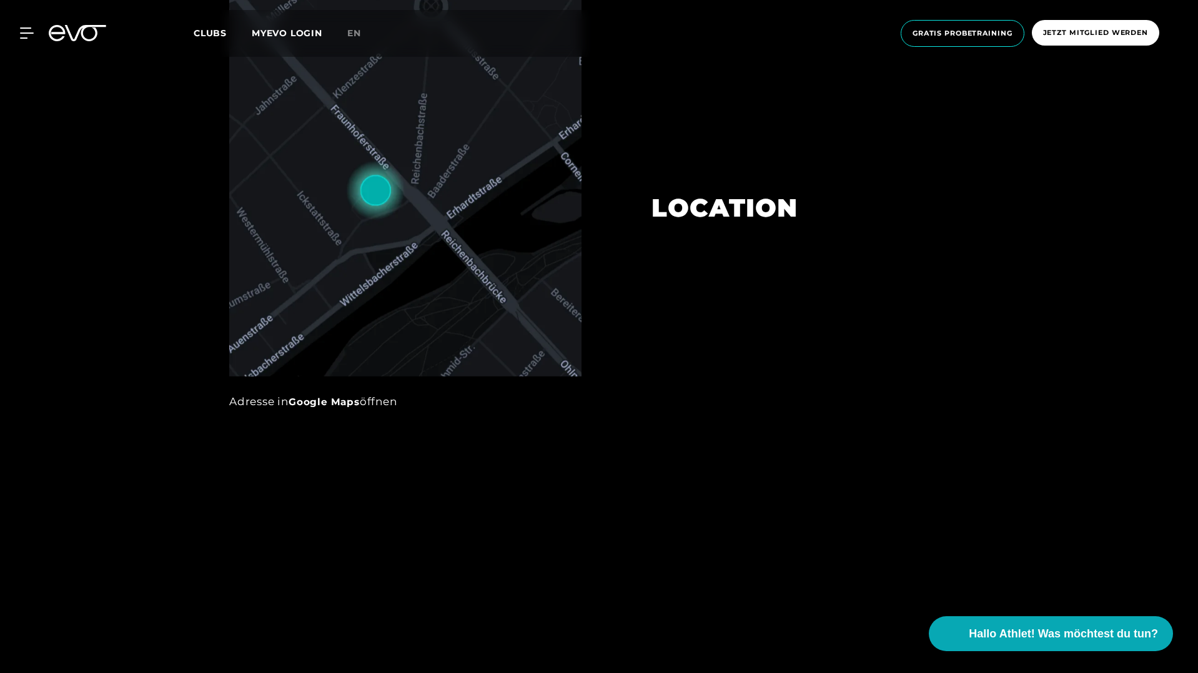
scroll to position [892, 0]
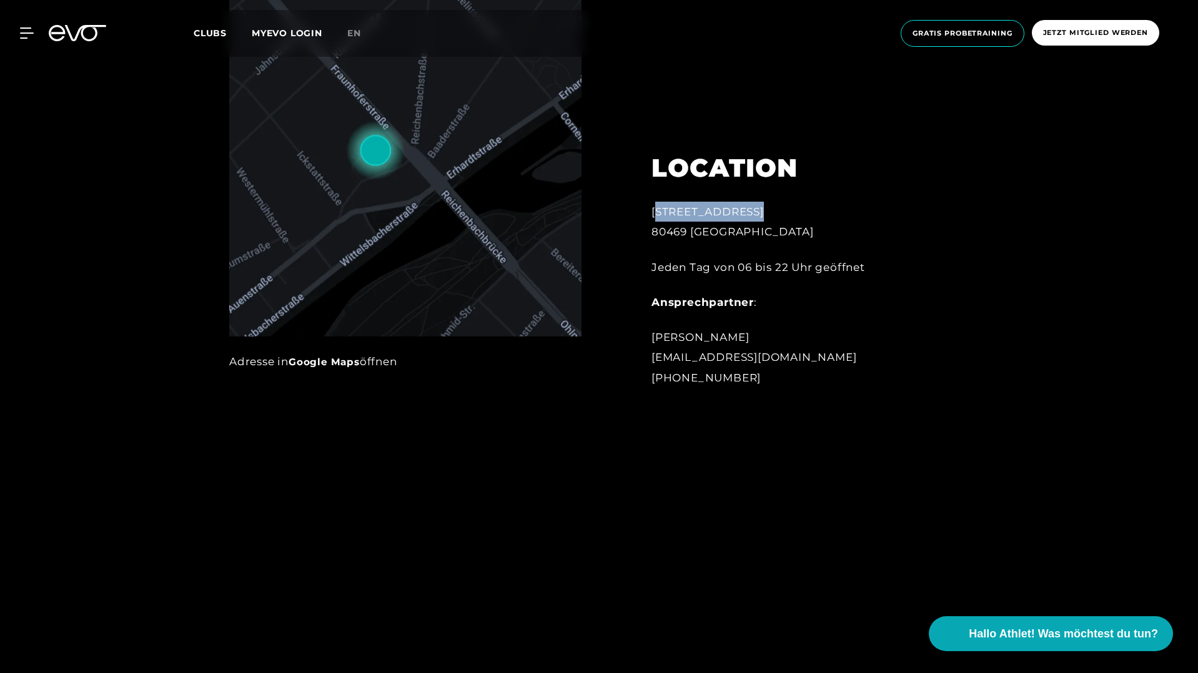
drag, startPoint x: 652, startPoint y: 210, endPoint x: 826, endPoint y: 210, distance: 173.6
click at [826, 210] on div "[STREET_ADDRESS]" at bounding box center [788, 222] width 275 height 41
drag, startPoint x: 650, startPoint y: 231, endPoint x: 837, endPoint y: 250, distance: 188.4
click at [818, 233] on div "LOCATION [STREET_ADDRESS] Jeden Tag von 06 bis 22 Uhr geöffnet Ansprechpartner …" at bounding box center [789, 262] width 310 height 281
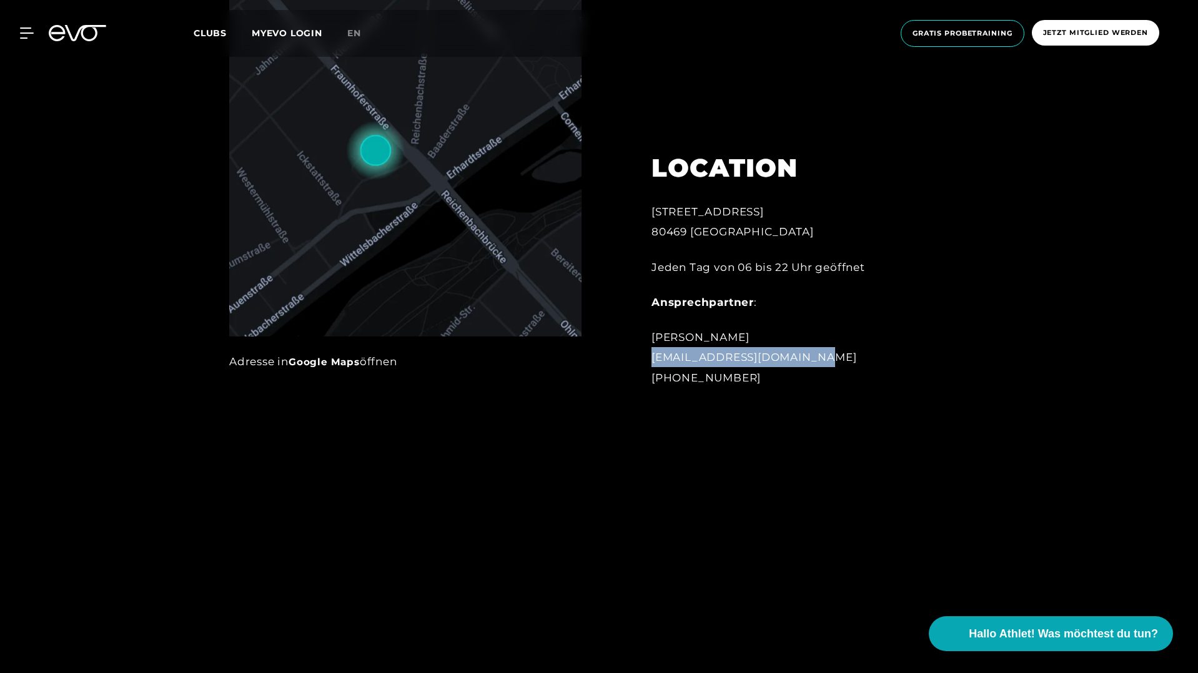
drag, startPoint x: 646, startPoint y: 355, endPoint x: 845, endPoint y: 355, distance: 199.2
click at [844, 355] on div "LOCATION [STREET_ADDRESS] Jeden Tag von 06 bis 22 Uhr geöffnet Ansprechpartner …" at bounding box center [789, 262] width 310 height 281
drag, startPoint x: 648, startPoint y: 377, endPoint x: 801, endPoint y: 377, distance: 153.0
click at [801, 377] on div "LOCATION [STREET_ADDRESS] Jeden Tag von 06 bis 22 Uhr geöffnet Ansprechpartner …" at bounding box center [789, 262] width 310 height 281
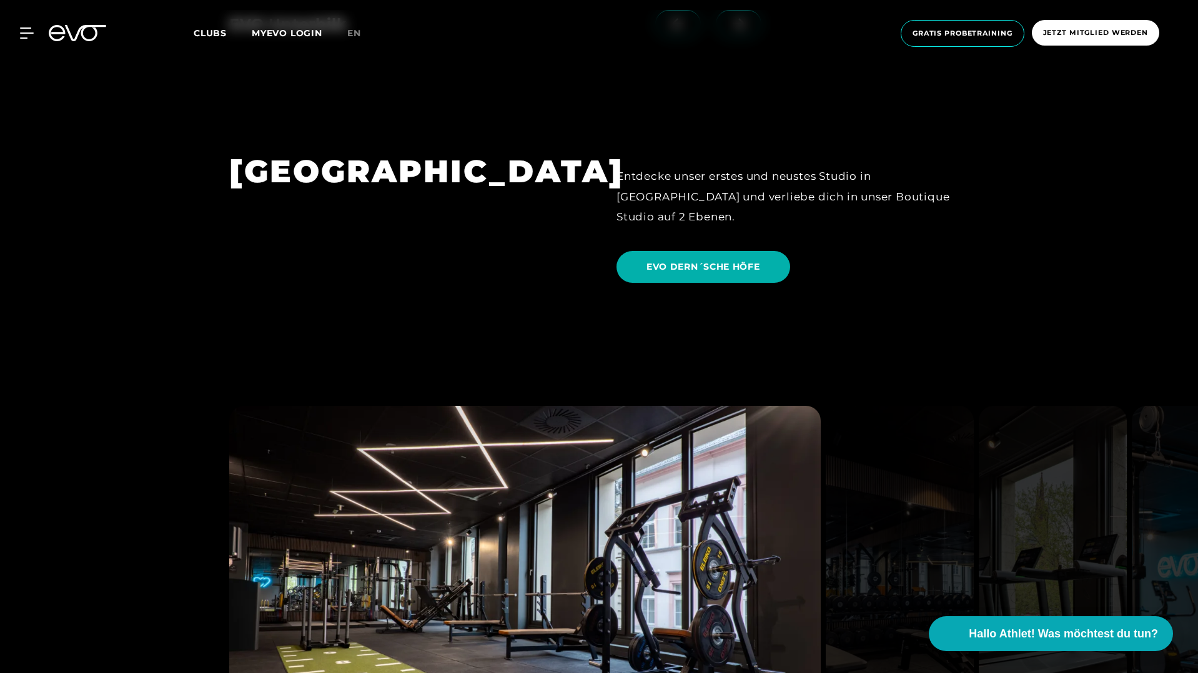
scroll to position [2980, 0]
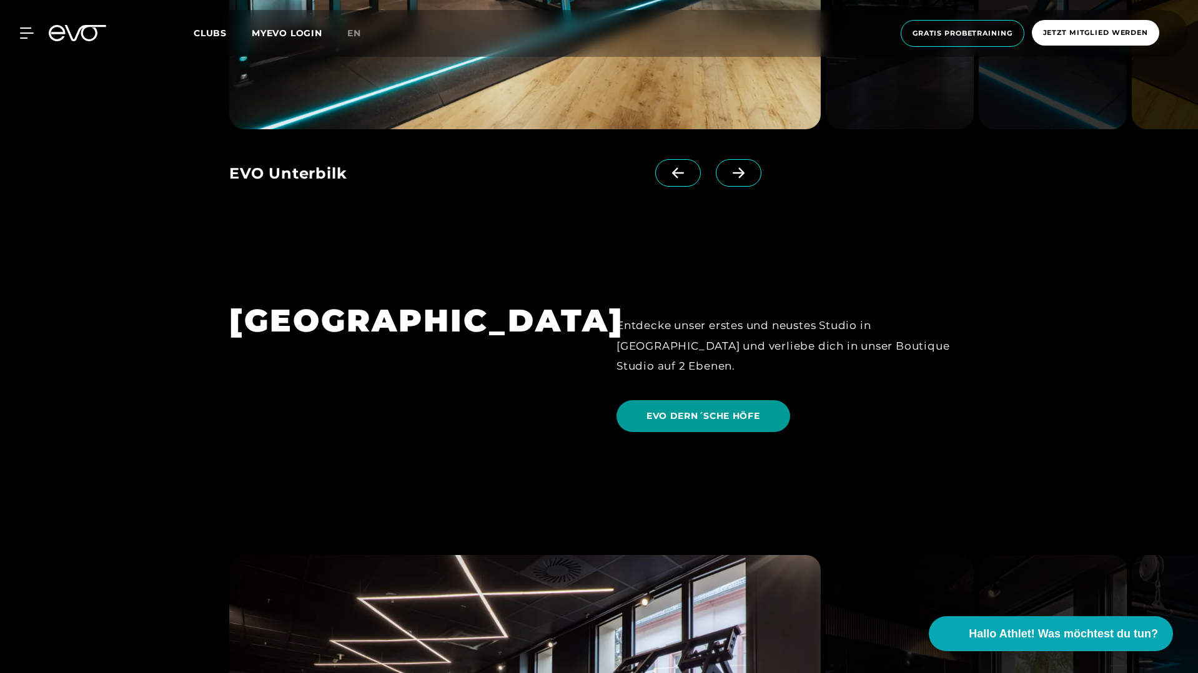
click at [705, 400] on span "EVO DERN´SCHE HÖFE" at bounding box center [703, 416] width 174 height 32
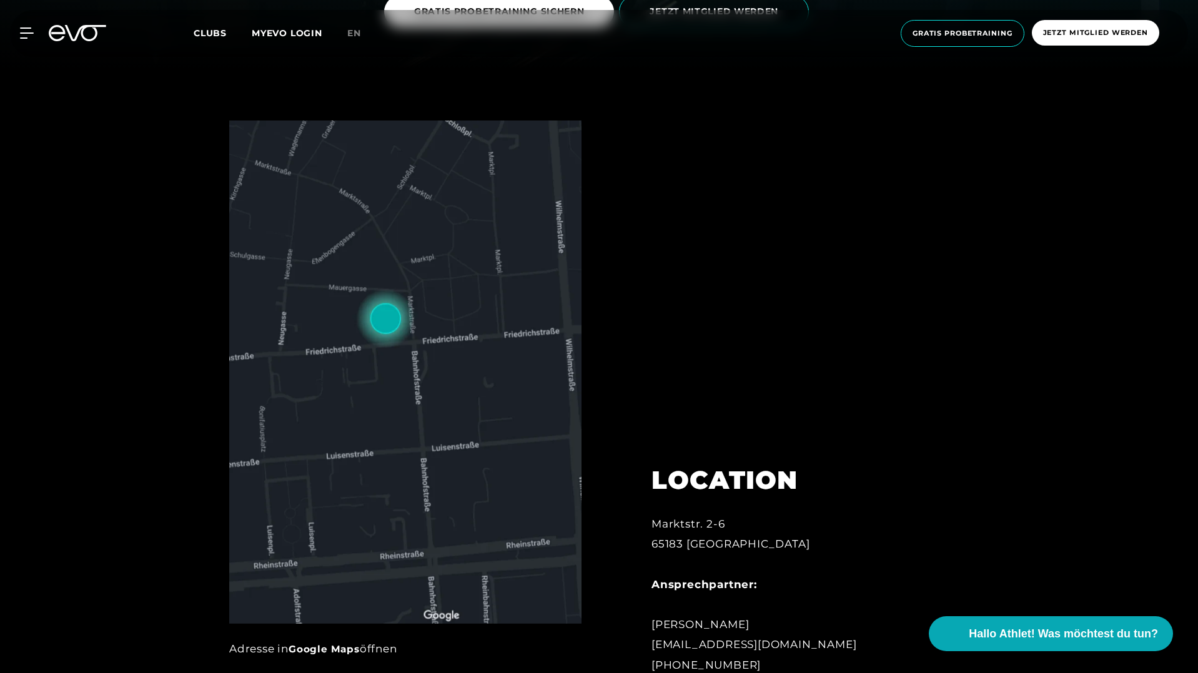
scroll to position [611, 0]
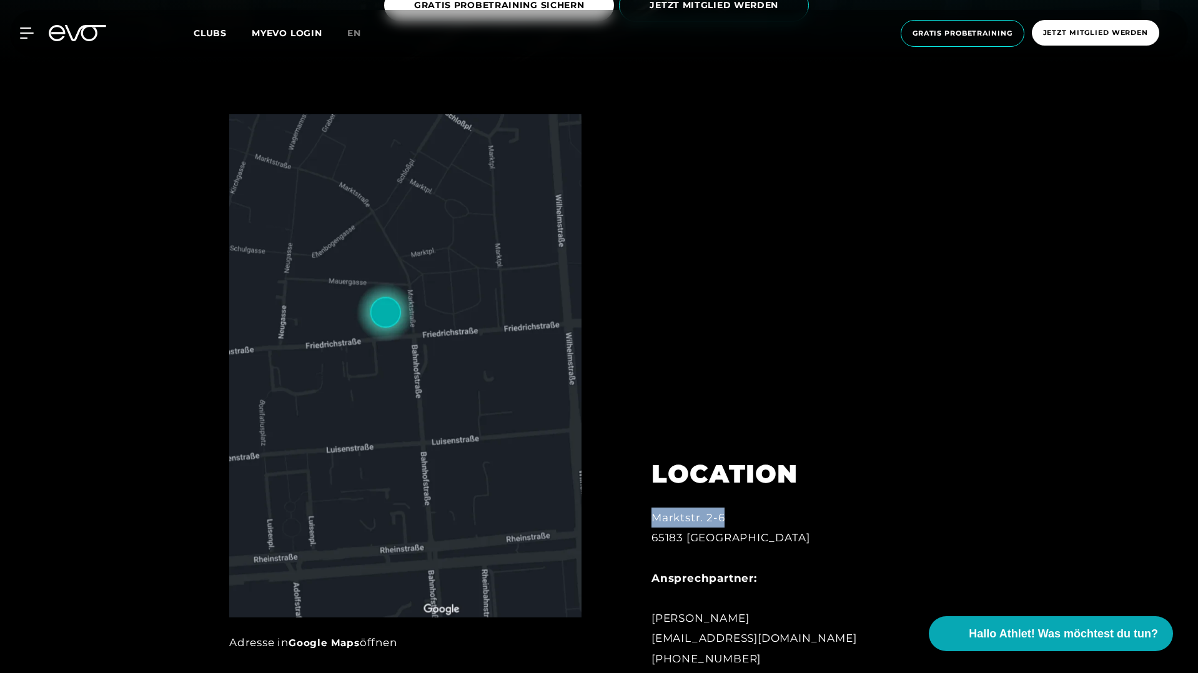
drag, startPoint x: 653, startPoint y: 517, endPoint x: 776, endPoint y: 512, distance: 123.2
click at [768, 517] on div "Marktstr. 2-6 65183 [GEOGRAPHIC_DATA] Ansprechpartner: [PERSON_NAME] [EMAIL_ADD…" at bounding box center [788, 588] width 275 height 161
drag, startPoint x: 652, startPoint y: 537, endPoint x: 799, endPoint y: 523, distance: 147.5
click at [801, 538] on div "Marktstr. 2-6 65183 [GEOGRAPHIC_DATA] Ansprechpartner: [PERSON_NAME] [EMAIL_ADD…" at bounding box center [788, 588] width 275 height 161
drag, startPoint x: 803, startPoint y: 643, endPoint x: 648, endPoint y: 638, distance: 155.0
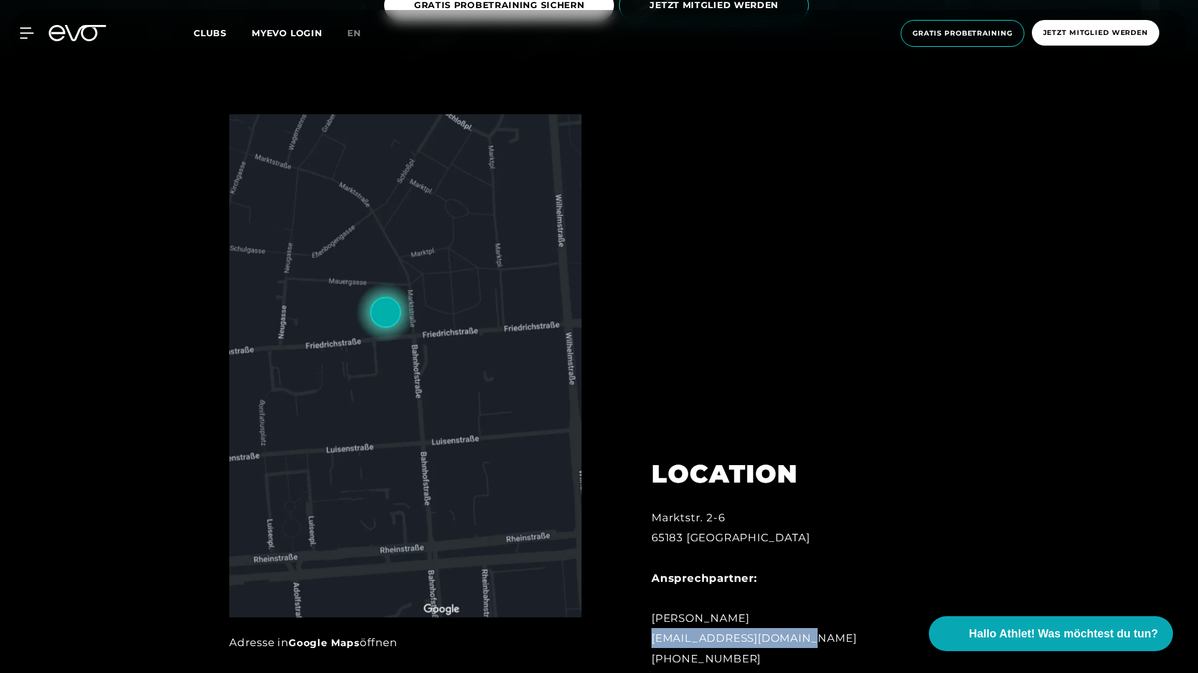
click at [648, 638] on div "LOCATION Marktstr. 2-6 65183 [GEOGRAPHIC_DATA] Ansprechpartner: [PERSON_NAME] […" at bounding box center [789, 556] width 310 height 256
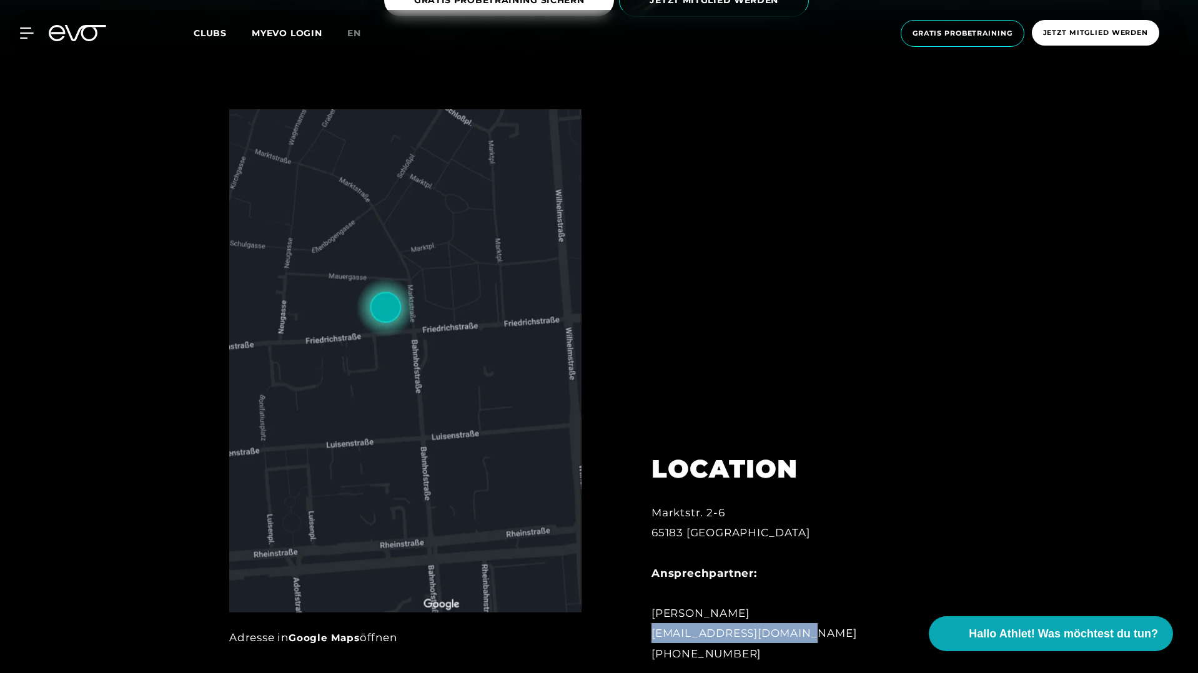
scroll to position [623, 0]
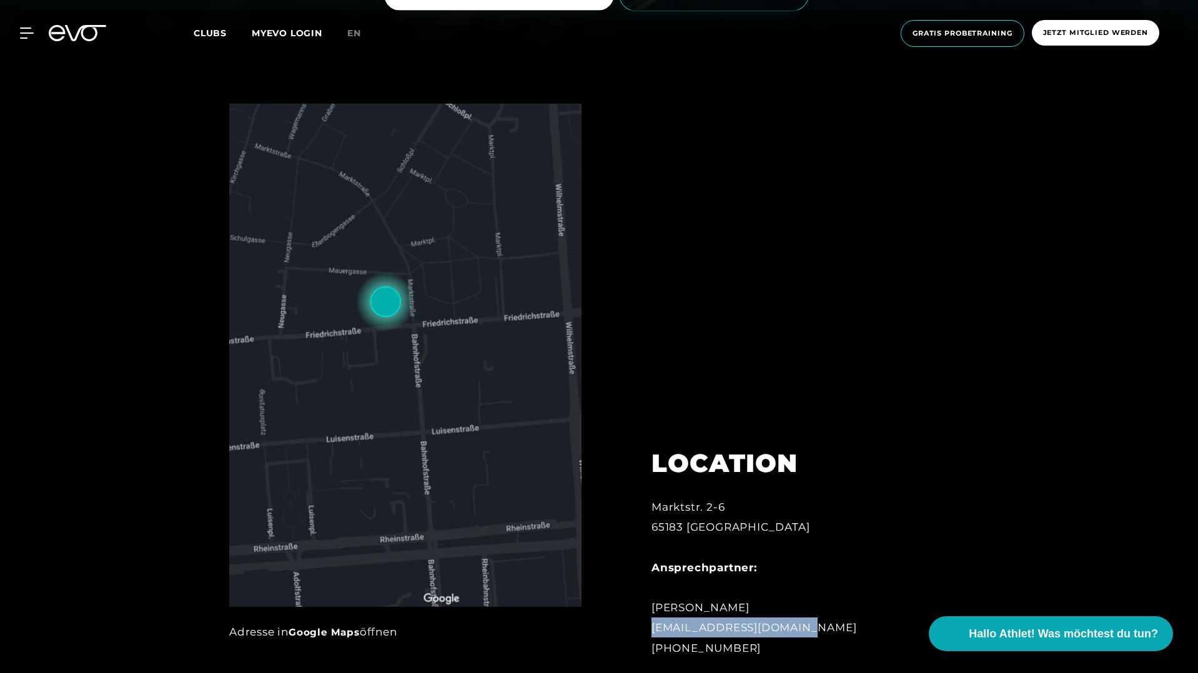
drag, startPoint x: 650, startPoint y: 660, endPoint x: 780, endPoint y: 661, distance: 130.5
click at [780, 661] on div "LOCATION Marktstr. 2-6 65183 [GEOGRAPHIC_DATA] Ansprechpartner: [PERSON_NAME] […" at bounding box center [789, 545] width 310 height 256
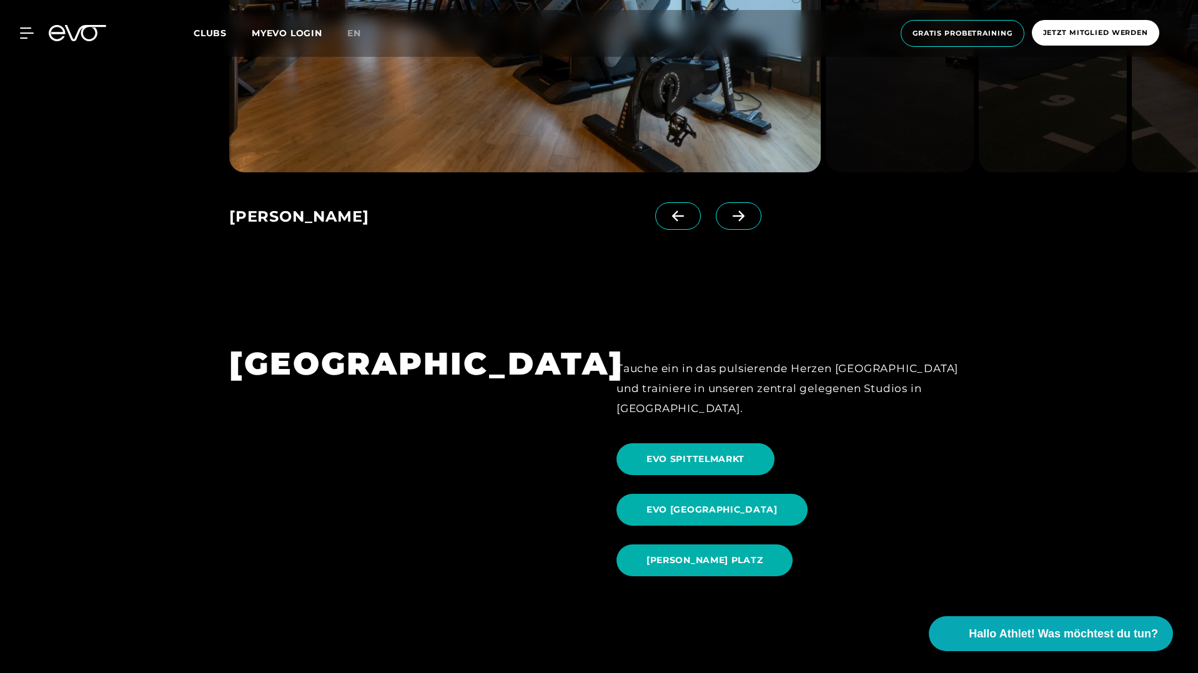
scroll to position [1268, 0]
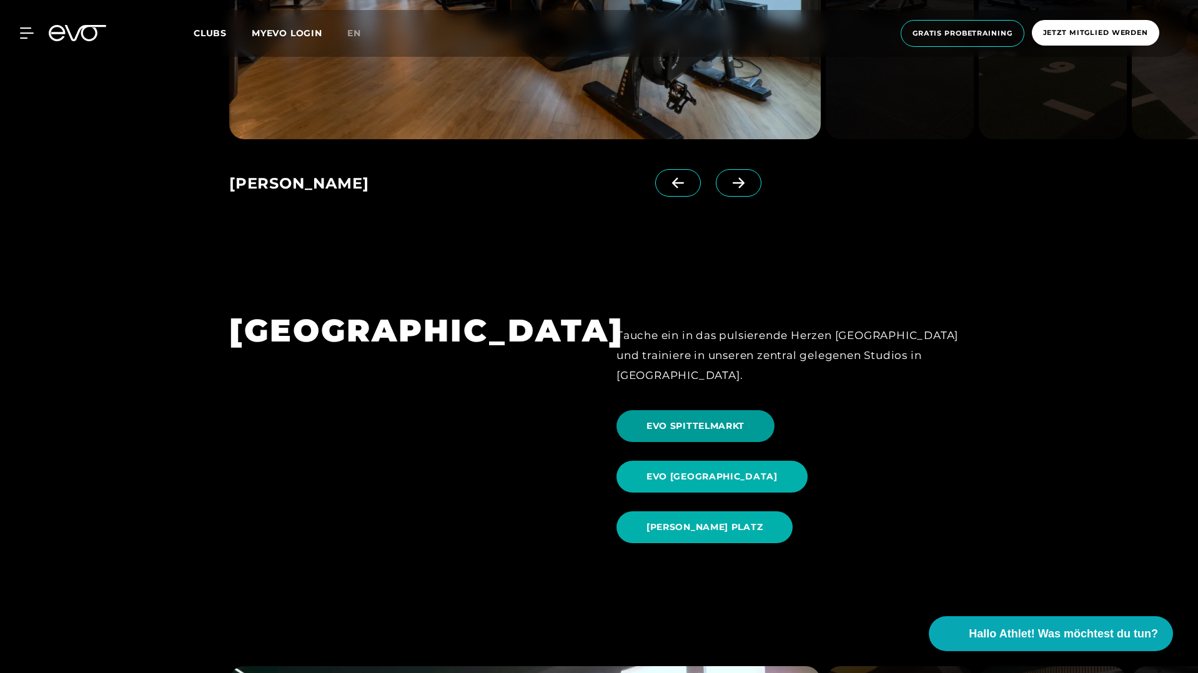
click at [727, 417] on span "EVO SPITTELMARKT" at bounding box center [695, 426] width 158 height 32
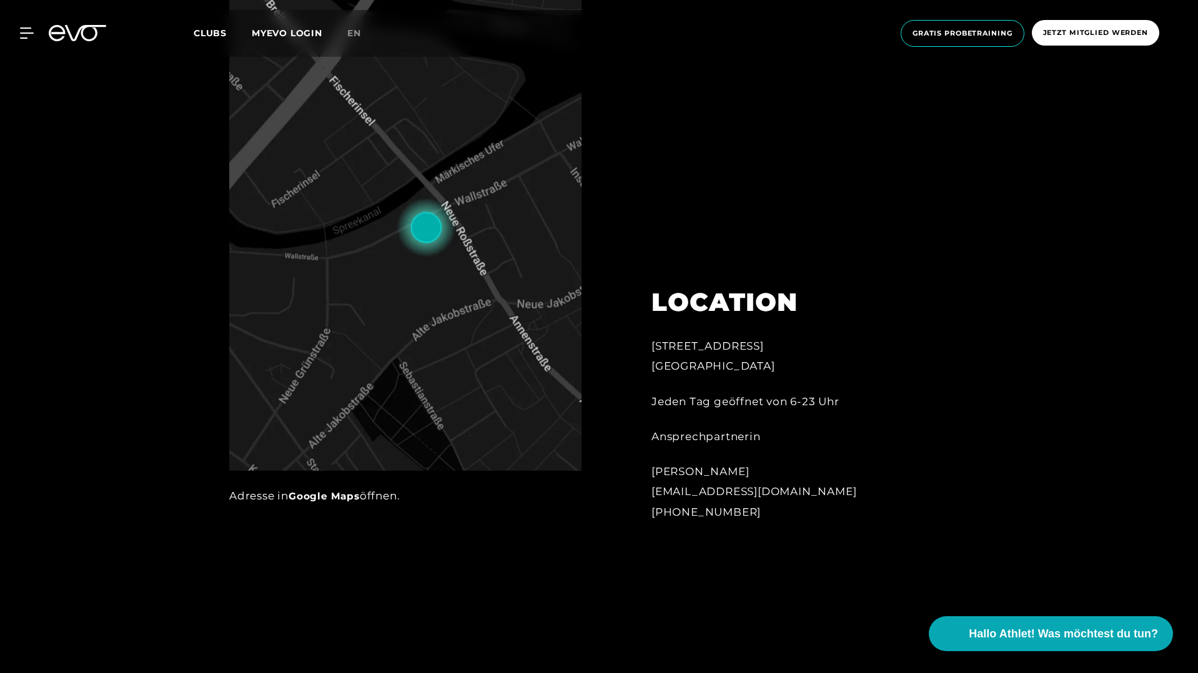
scroll to position [764, 0]
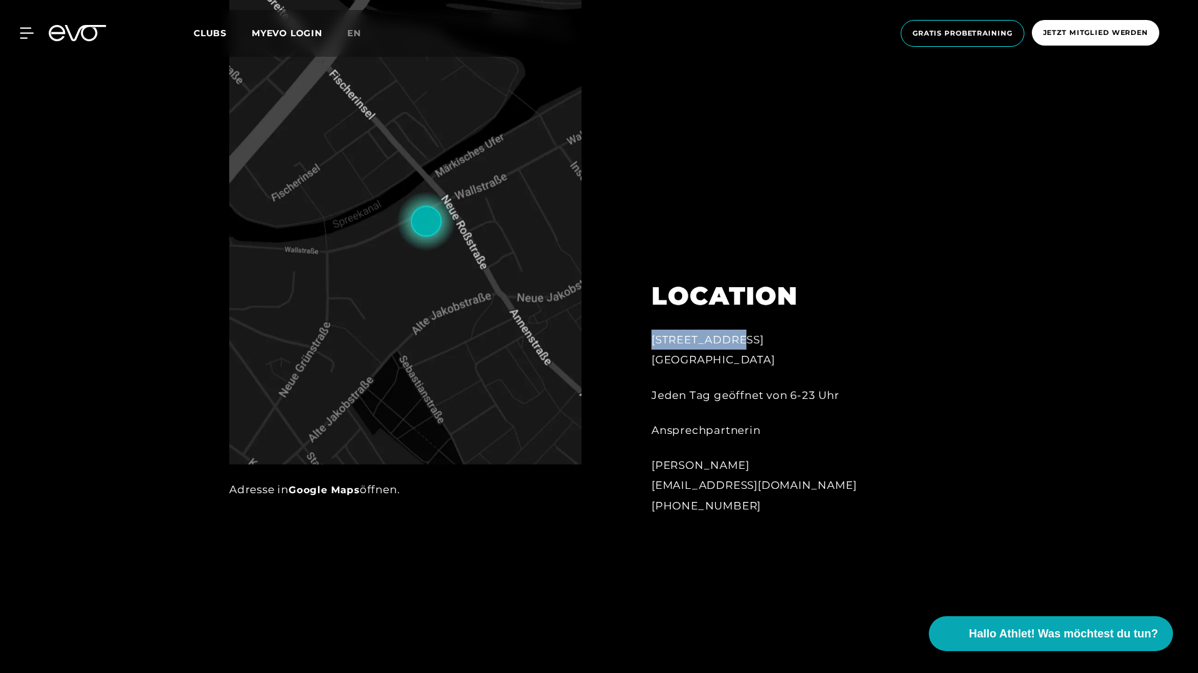
drag, startPoint x: 652, startPoint y: 337, endPoint x: 840, endPoint y: 337, distance: 188.0
click at [840, 337] on div "[STREET_ADDRESS]" at bounding box center [788, 350] width 275 height 41
drag, startPoint x: 650, startPoint y: 360, endPoint x: 781, endPoint y: 359, distance: 131.2
click at [781, 359] on div "[STREET_ADDRESS] Jeden Tag geöffnet von 6-23 Uhr Ansprechpartnerin [PERSON_NAME…" at bounding box center [789, 390] width 310 height 281
drag, startPoint x: 661, startPoint y: 485, endPoint x: 901, endPoint y: 480, distance: 239.9
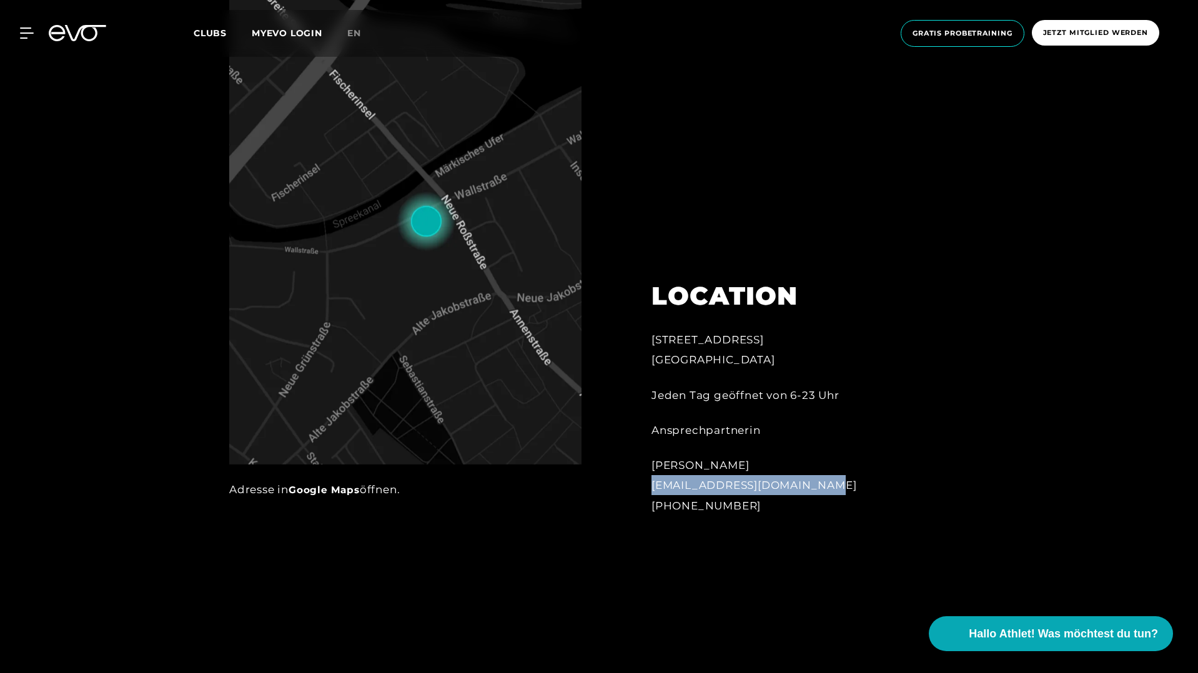
click at [900, 491] on div "[PERSON_NAME] [EMAIL_ADDRESS][DOMAIN_NAME] [PHONE_NUMBER]" at bounding box center [788, 485] width 275 height 61
drag, startPoint x: 654, startPoint y: 507, endPoint x: 862, endPoint y: 507, distance: 208.0
click at [862, 507] on div "[PERSON_NAME] [EMAIL_ADDRESS][DOMAIN_NAME] [PHONE_NUMBER]" at bounding box center [788, 485] width 275 height 61
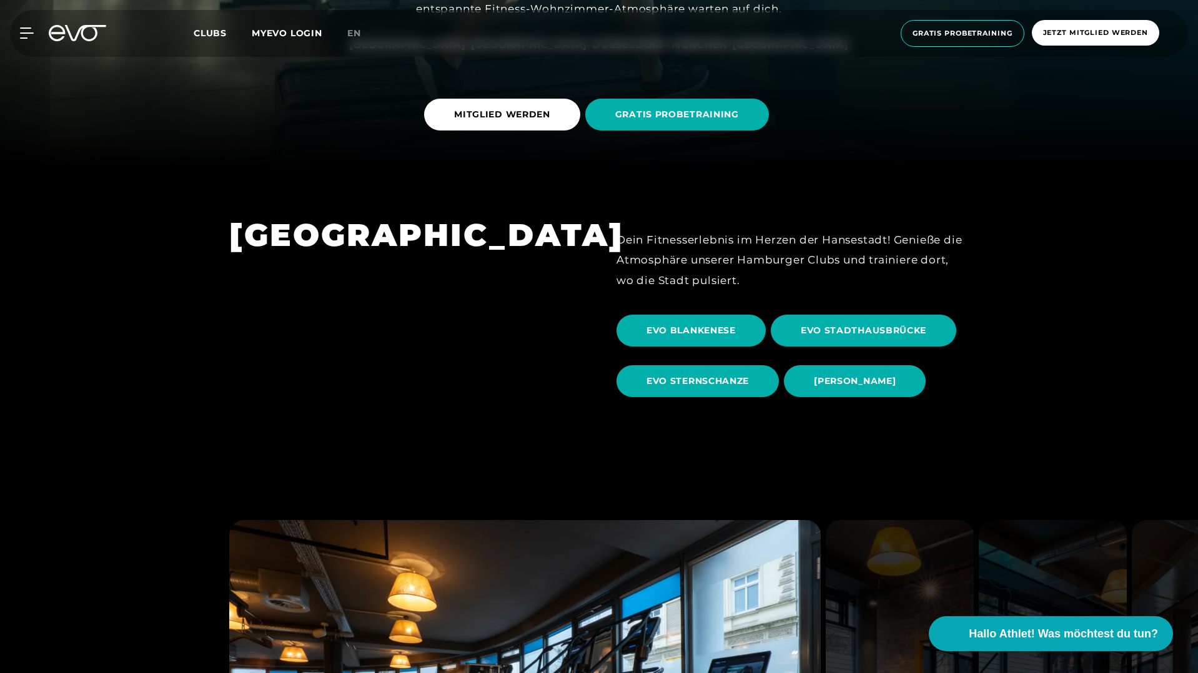
scroll to position [484, 0]
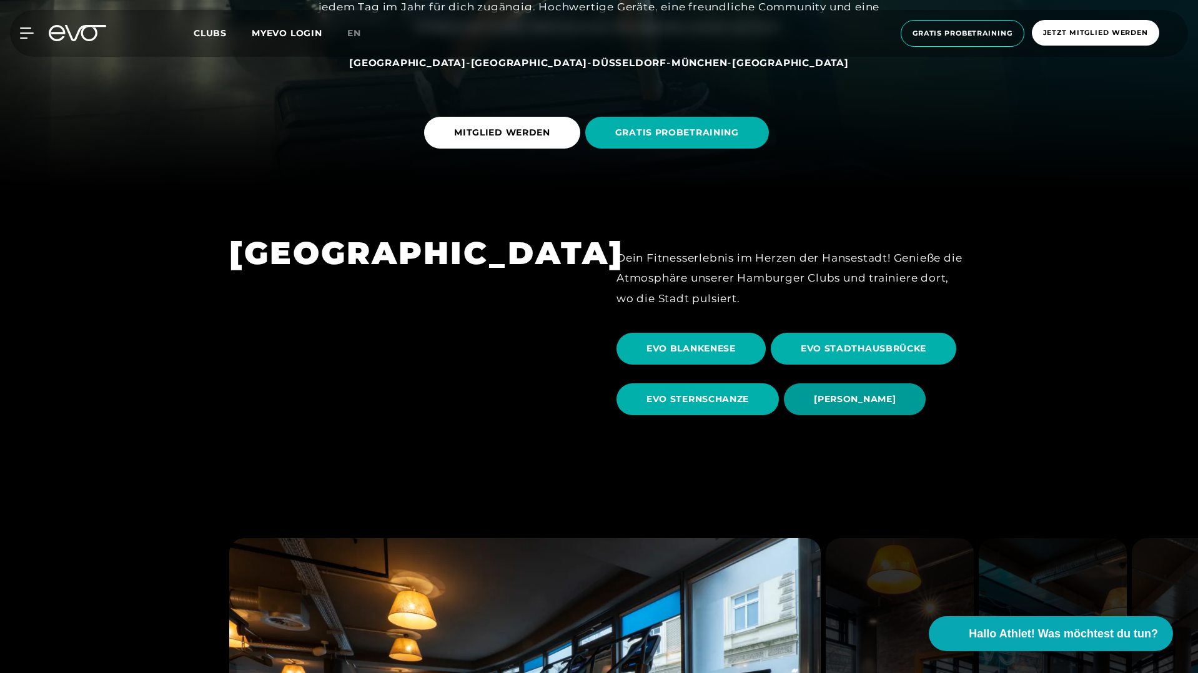
click at [888, 400] on span "[PERSON_NAME]" at bounding box center [855, 399] width 82 height 13
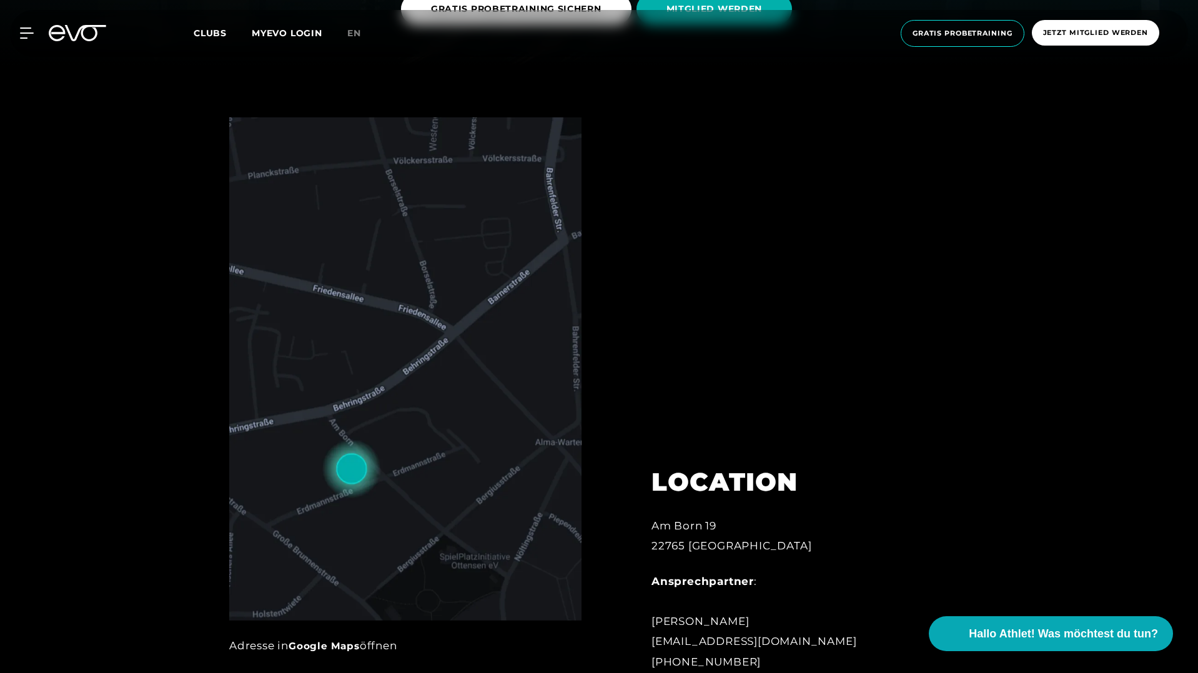
scroll to position [784, 0]
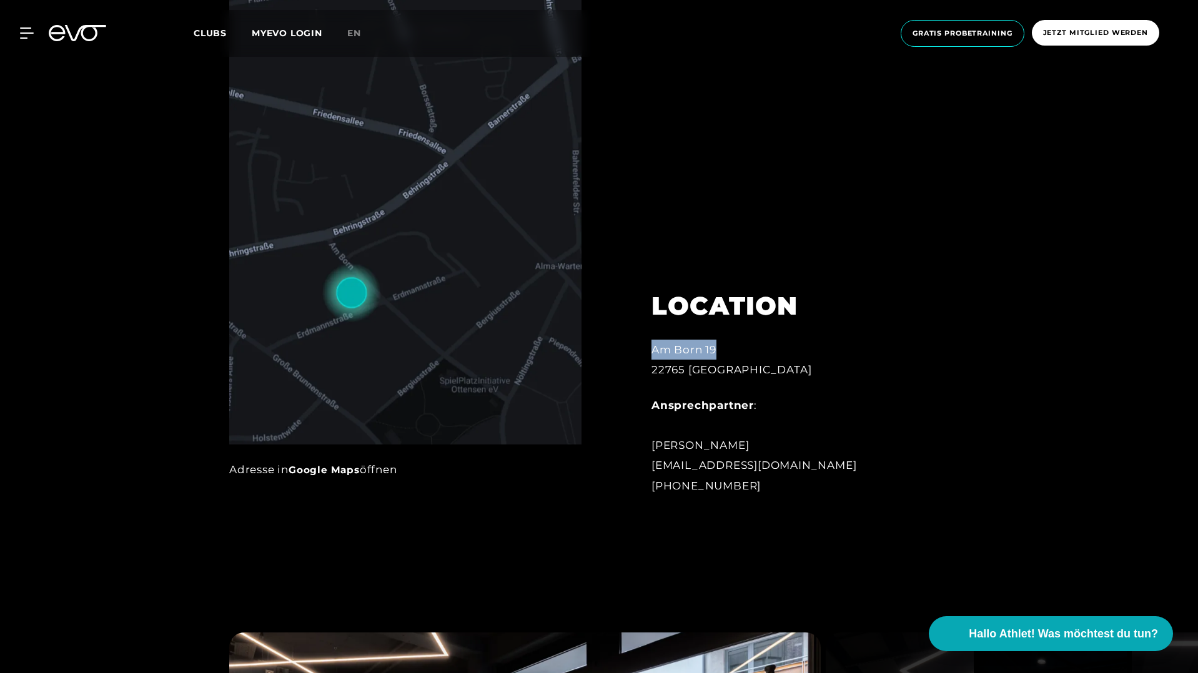
drag, startPoint x: 653, startPoint y: 349, endPoint x: 781, endPoint y: 349, distance: 127.4
click at [781, 349] on div "[STREET_ADDRESS]" at bounding box center [788, 360] width 275 height 41
drag, startPoint x: 650, startPoint y: 370, endPoint x: 814, endPoint y: 374, distance: 163.7
click at [814, 374] on div "LOCATION [STREET_ADDRESS] Ansprechpartner : [PERSON_NAME] [EMAIL_ADDRESS][DOMAI…" at bounding box center [789, 385] width 310 height 251
drag, startPoint x: 651, startPoint y: 465, endPoint x: 933, endPoint y: 461, distance: 282.3
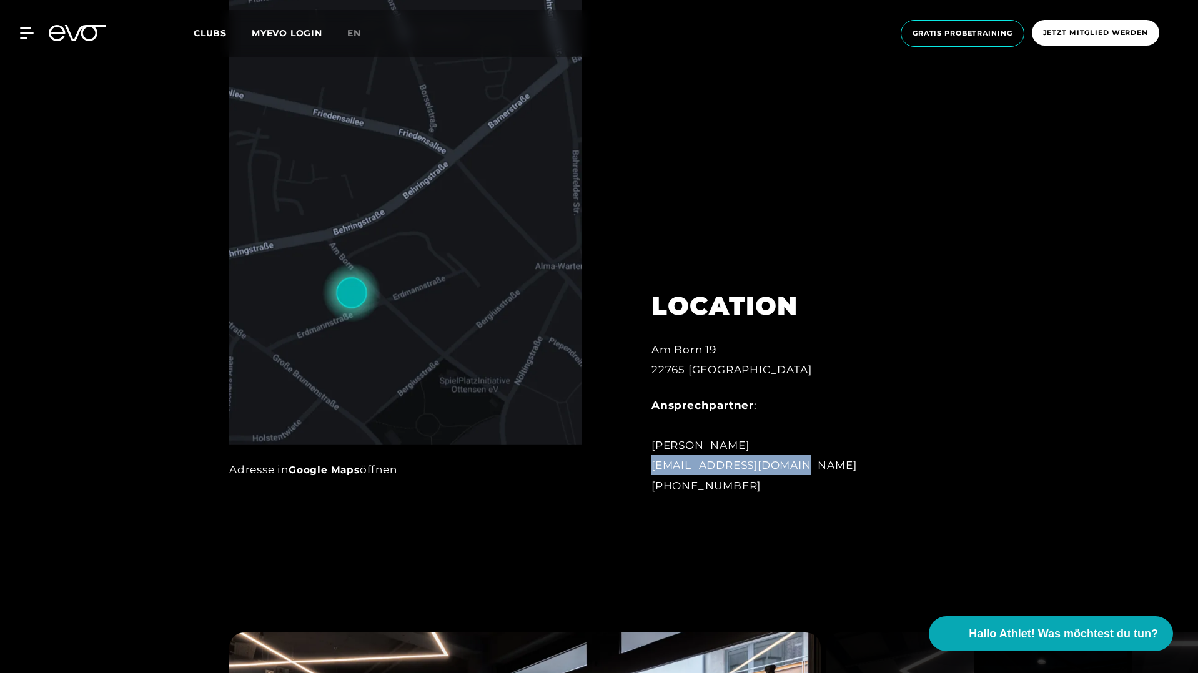
click at [933, 461] on div "LOCATION [STREET_ADDRESS] Ansprechpartner : [PERSON_NAME] [EMAIL_ADDRESS][DOMAI…" at bounding box center [789, 385] width 310 height 251
drag, startPoint x: 650, startPoint y: 488, endPoint x: 861, endPoint y: 484, distance: 211.1
click at [861, 484] on div "LOCATION [STREET_ADDRESS] Ansprechpartner : [PERSON_NAME] [EMAIL_ADDRESS][DOMAI…" at bounding box center [789, 385] width 310 height 251
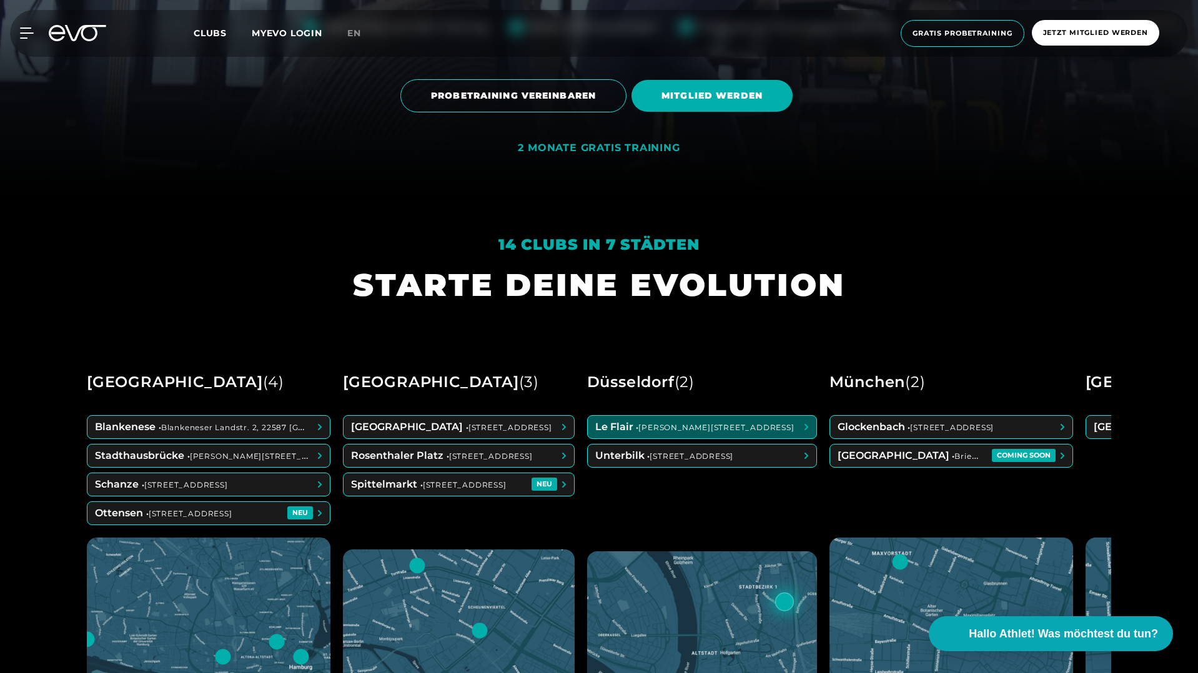
click at [691, 428] on span at bounding box center [702, 427] width 229 height 22
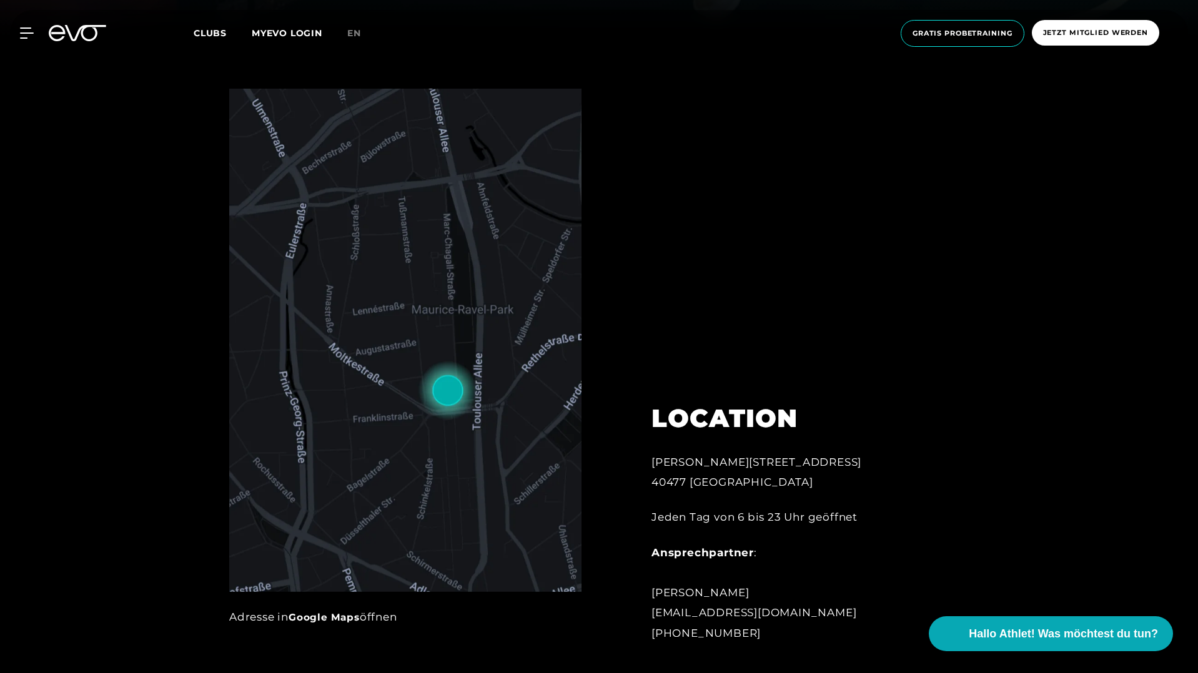
scroll to position [652, 0]
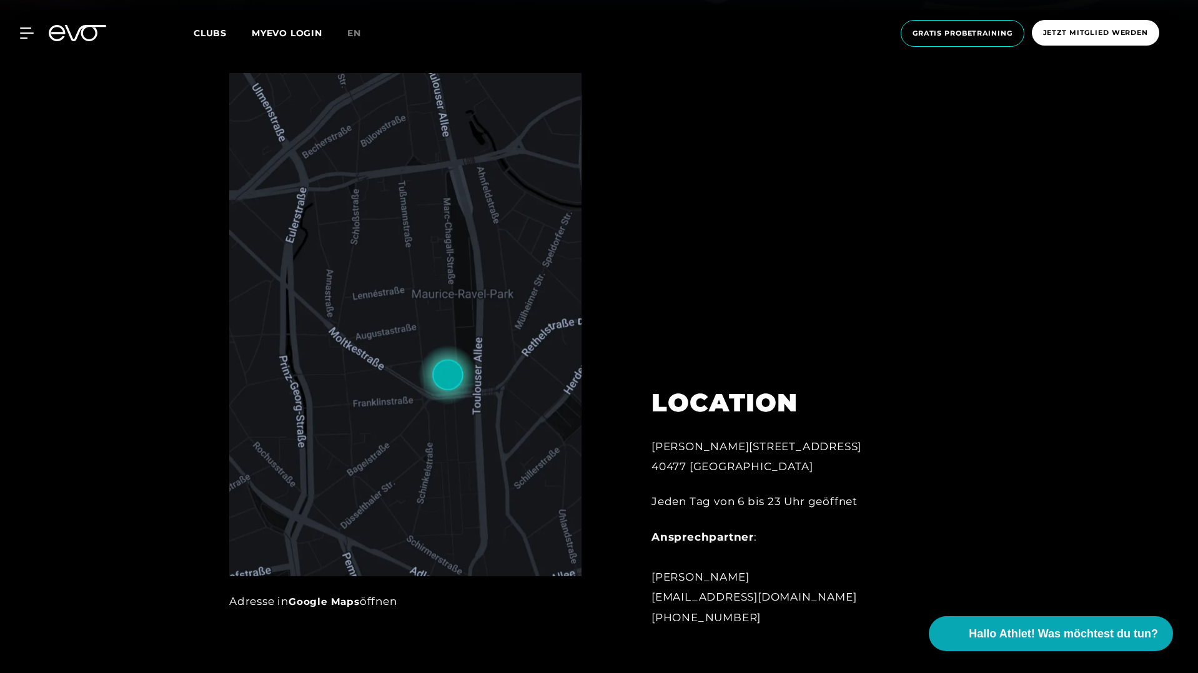
click at [708, 445] on div "Marc-Chagall-Straße 2 40477 Düsseldorf" at bounding box center [788, 457] width 275 height 41
drag, startPoint x: 654, startPoint y: 448, endPoint x: 805, endPoint y: 432, distance: 151.9
click at [813, 447] on div "Marc-Chagall-Straße 2 40477 Düsseldorf" at bounding box center [788, 457] width 275 height 41
copy div "[PERSON_NAME][STREET_ADDRESS]"
